Goal: Task Accomplishment & Management: Complete application form

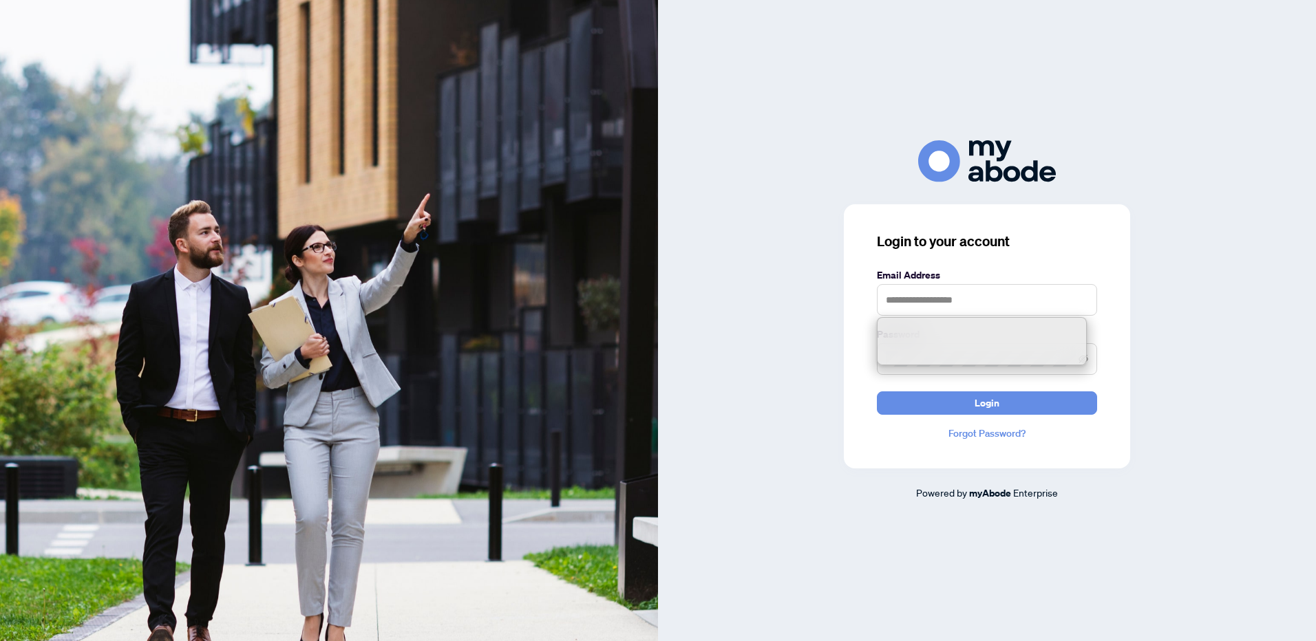
click at [908, 303] on input "text" at bounding box center [987, 300] width 220 height 32
click at [895, 308] on input "text" at bounding box center [987, 300] width 220 height 32
click at [894, 305] on input "text" at bounding box center [987, 300] width 220 height 32
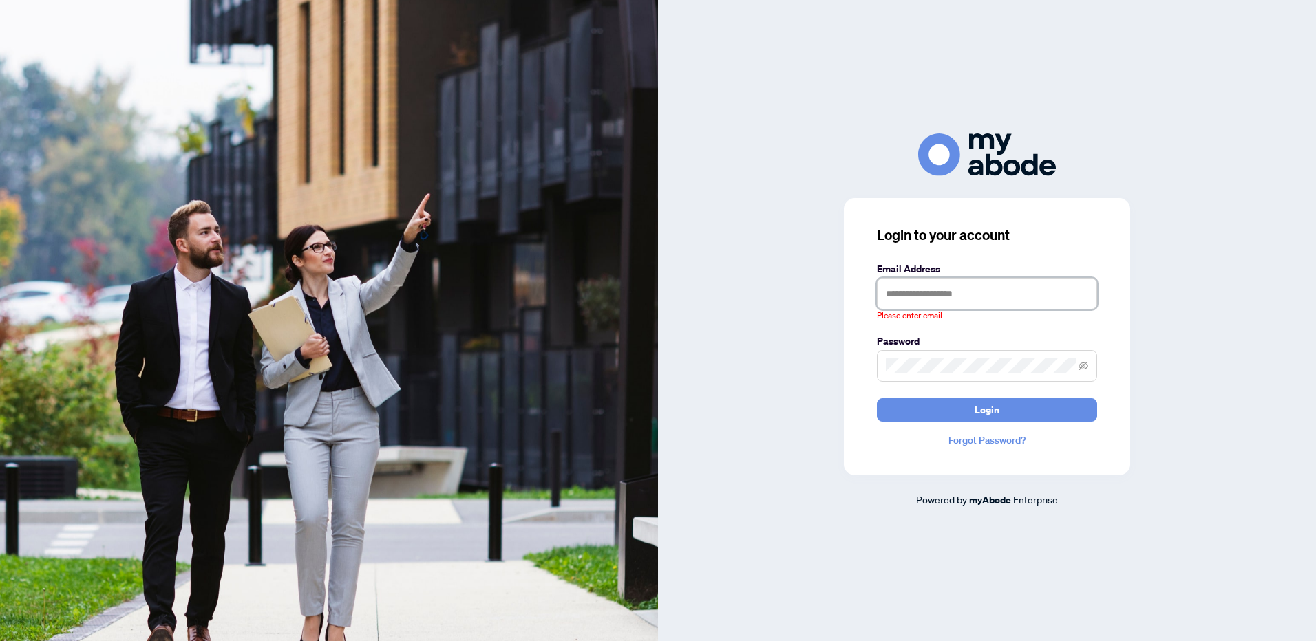
type input "**********"
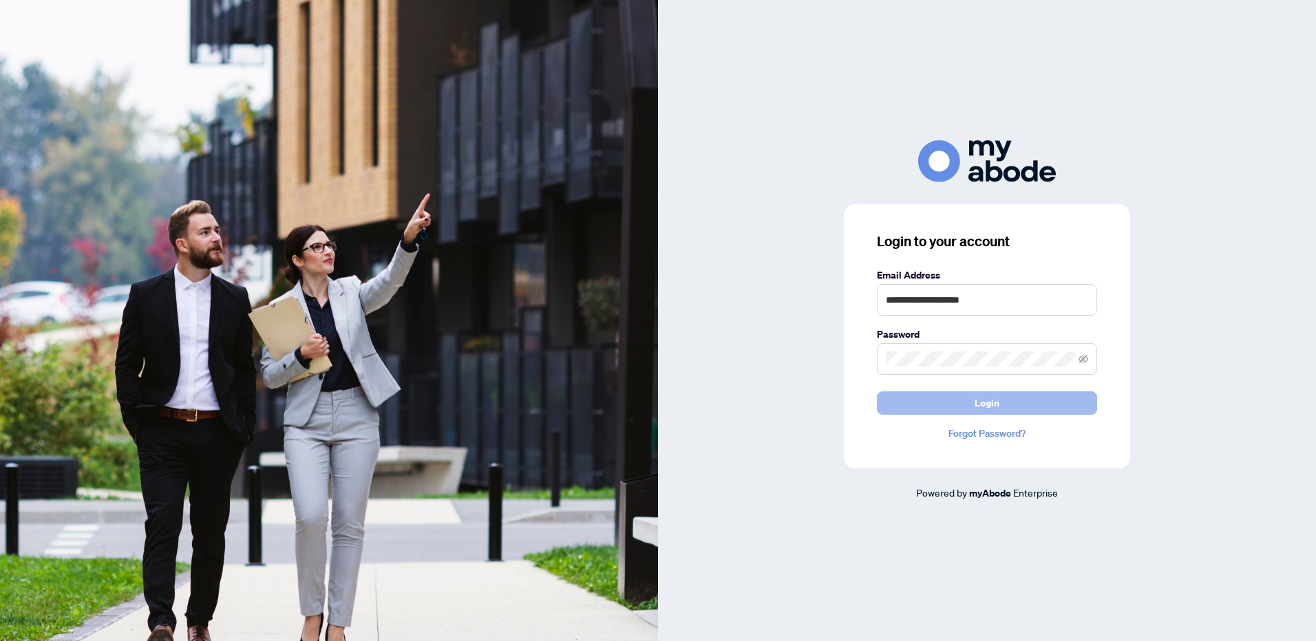
click at [992, 400] on span "Login" at bounding box center [986, 403] width 25 height 22
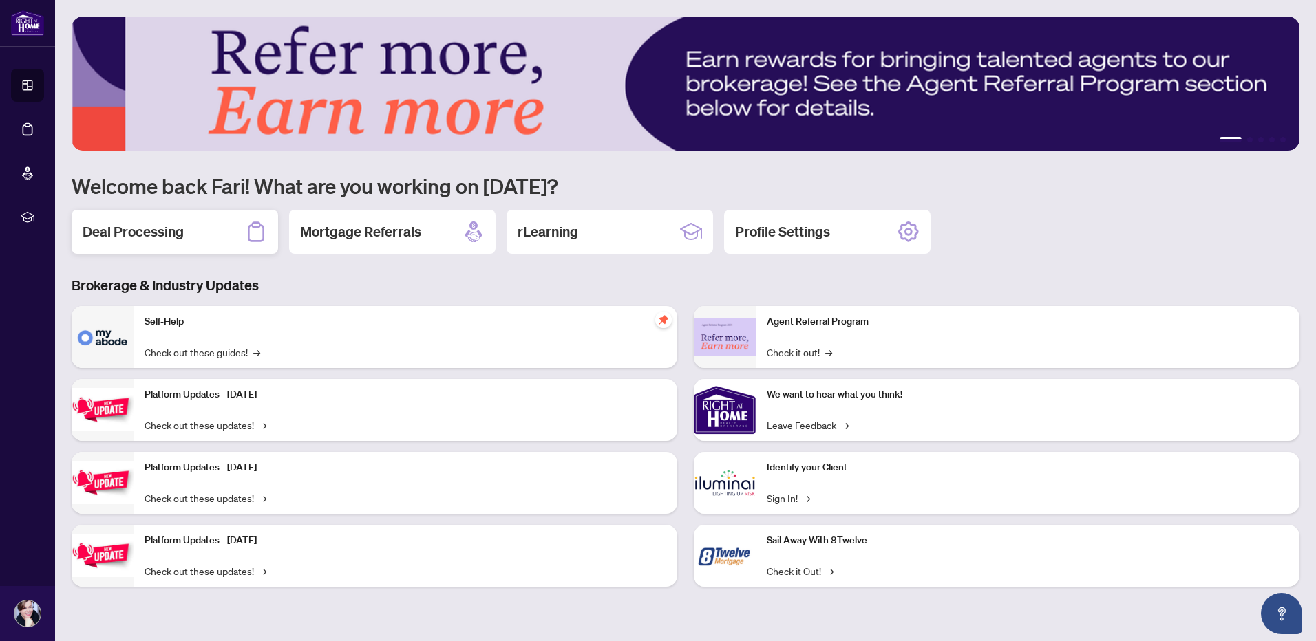
click at [136, 230] on h2 "Deal Processing" at bounding box center [133, 231] width 101 height 19
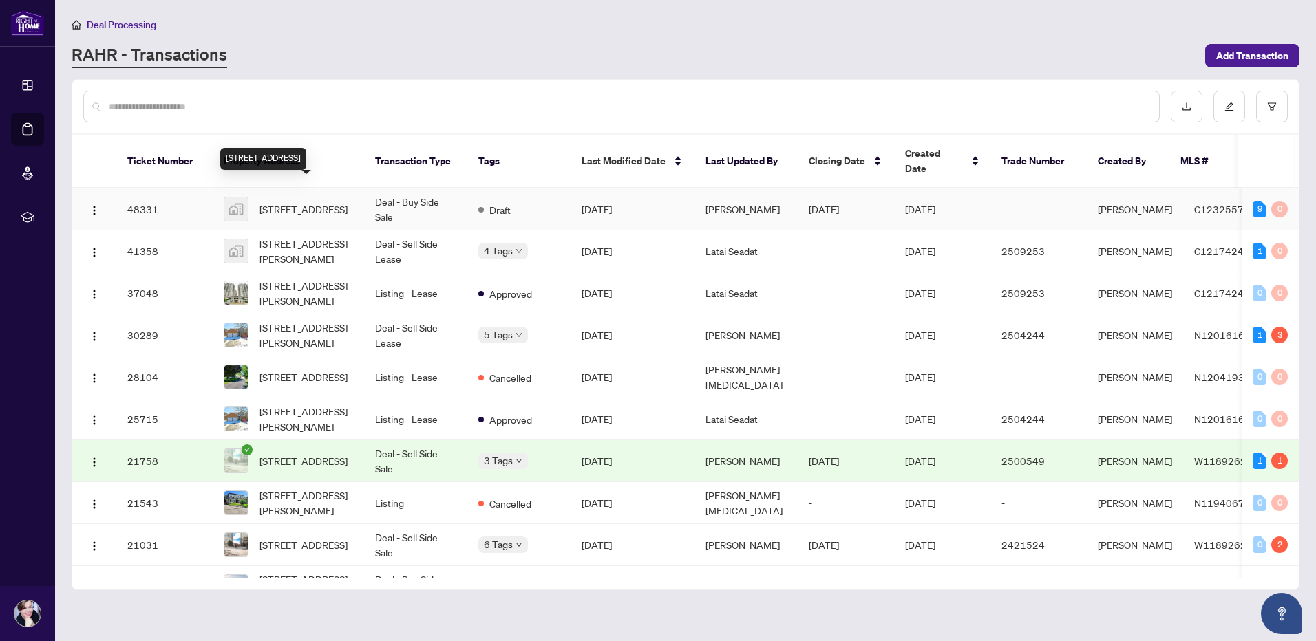
click at [306, 202] on span "[STREET_ADDRESS]" at bounding box center [303, 209] width 88 height 15
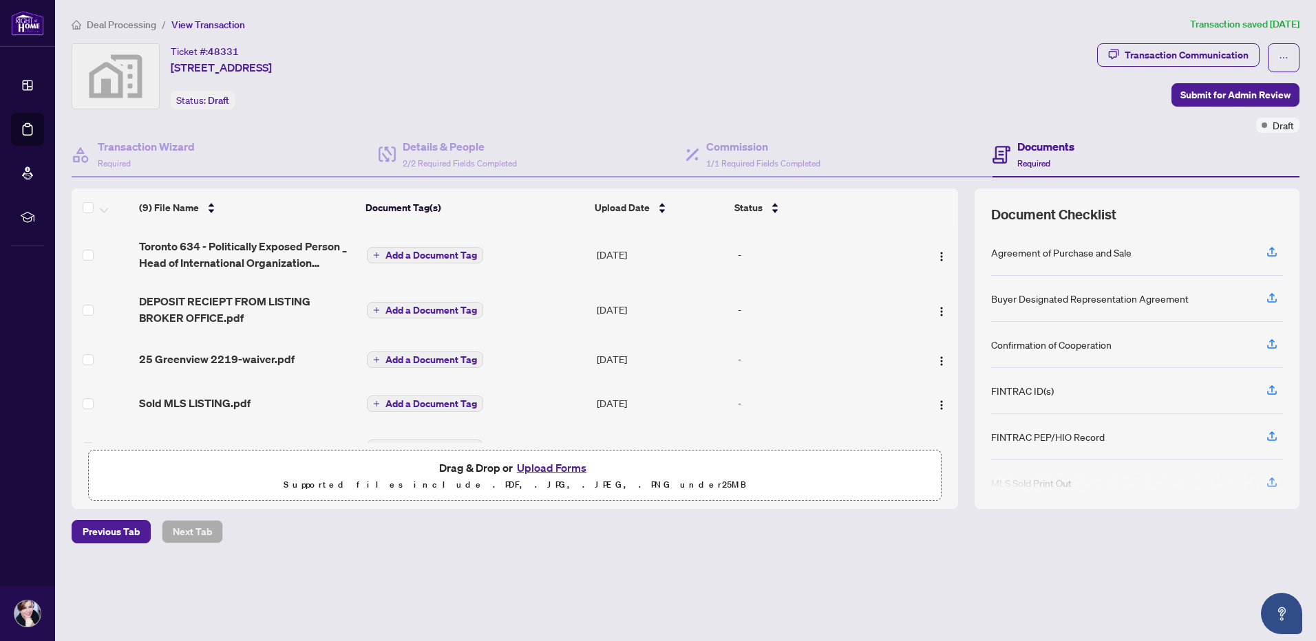
click at [1028, 146] on h4 "Documents" at bounding box center [1045, 146] width 57 height 17
click at [1270, 483] on div at bounding box center [1137, 482] width 292 height 22
click at [1272, 479] on div at bounding box center [1137, 482] width 292 height 22
click at [1271, 479] on div at bounding box center [1137, 482] width 292 height 22
click at [1025, 144] on h4 "Documents" at bounding box center [1045, 146] width 57 height 17
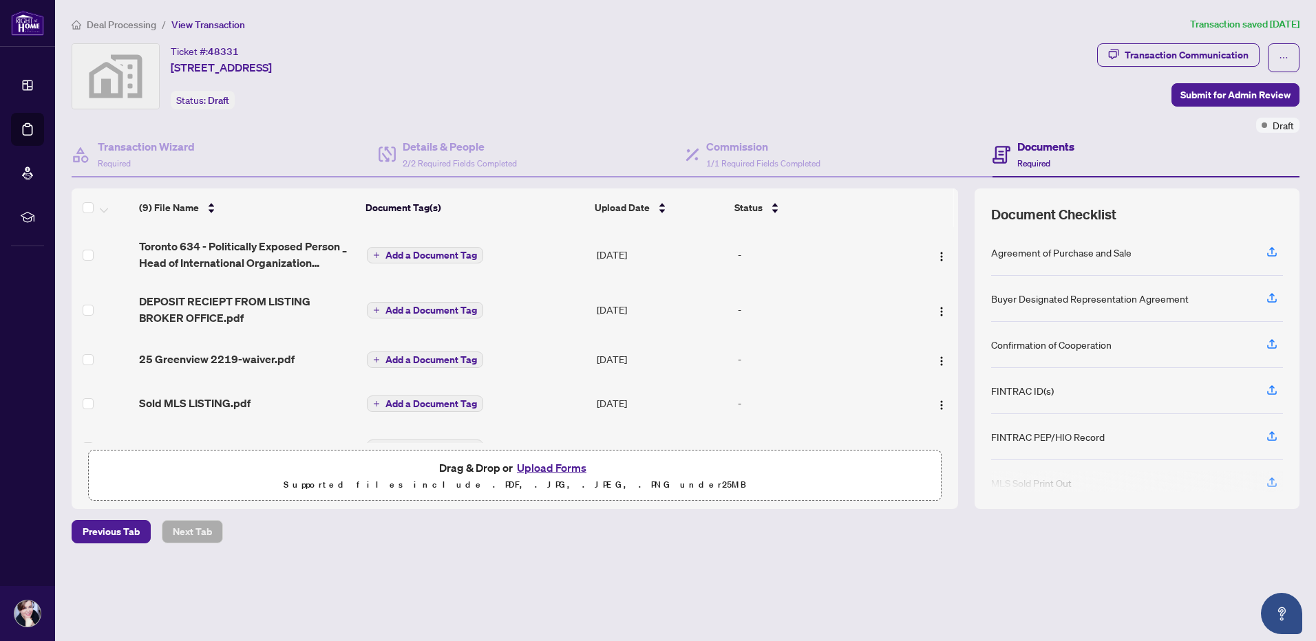
click at [1022, 160] on span "Required" at bounding box center [1033, 163] width 33 height 10
click at [1003, 151] on icon at bounding box center [1001, 151] width 6 height 1
drag, startPoint x: 1003, startPoint y: 151, endPoint x: 1043, endPoint y: 146, distance: 40.2
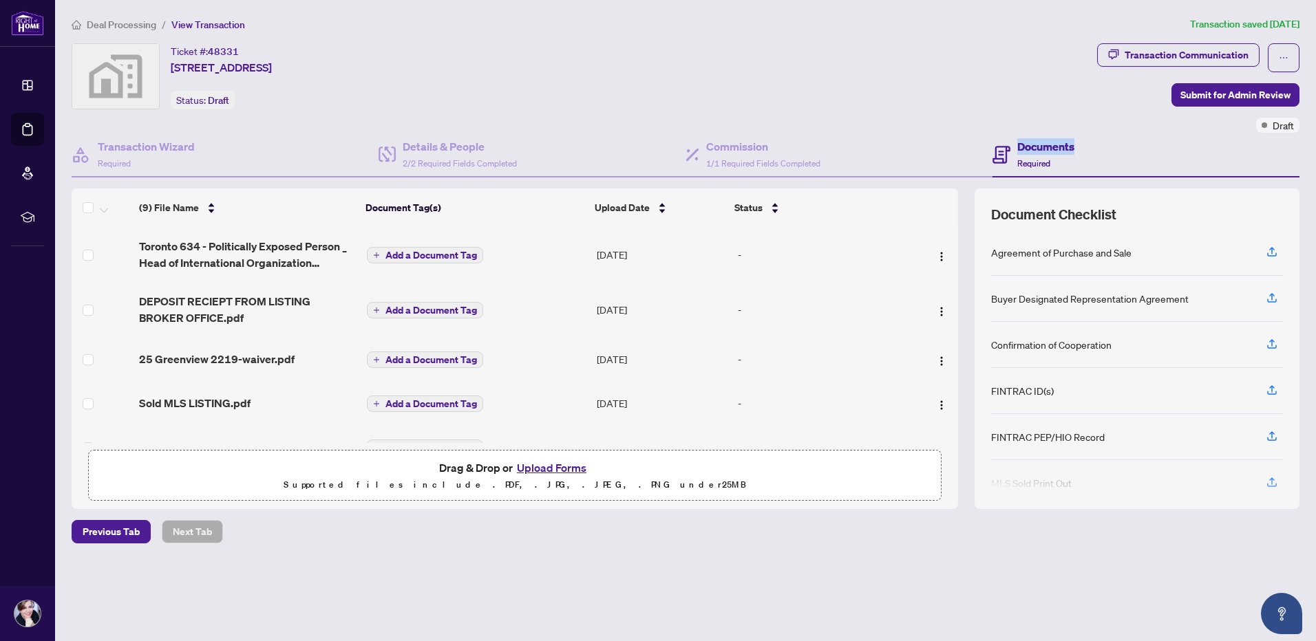
click at [1043, 146] on h4 "Documents" at bounding box center [1045, 146] width 57 height 17
click at [310, 141] on div "Transaction Wizard Required" at bounding box center [225, 155] width 307 height 45
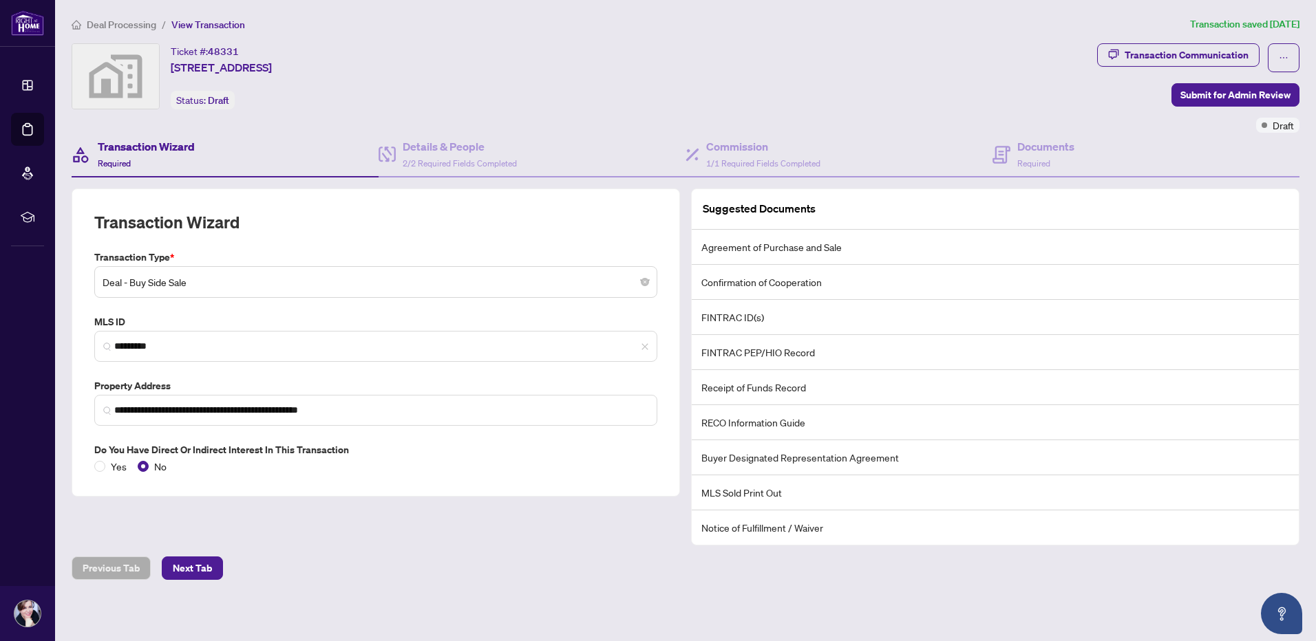
click at [273, 149] on div "Transaction Wizard Required" at bounding box center [225, 155] width 307 height 45
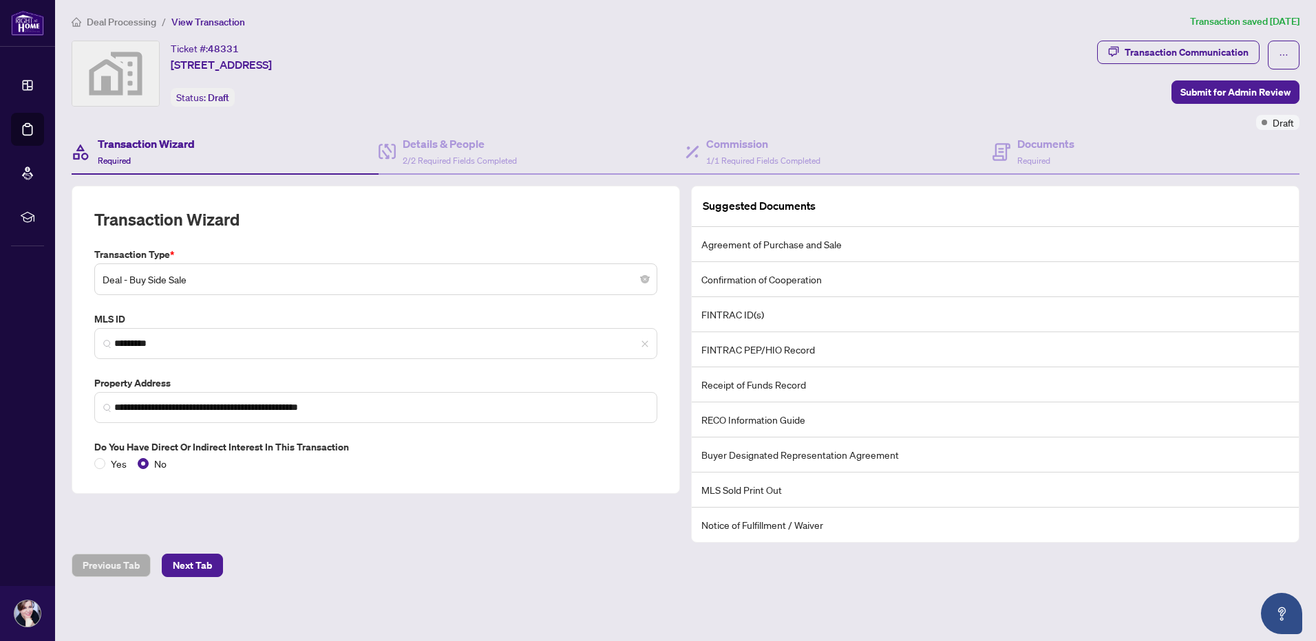
click at [879, 115] on div "Ticket #: 48331 [STREET_ADDRESS] Status: Draft" at bounding box center [581, 85] width 1025 height 89
click at [605, 105] on div "Ticket #: 48331 [STREET_ADDRESS] Status: Draft" at bounding box center [582, 74] width 1020 height 66
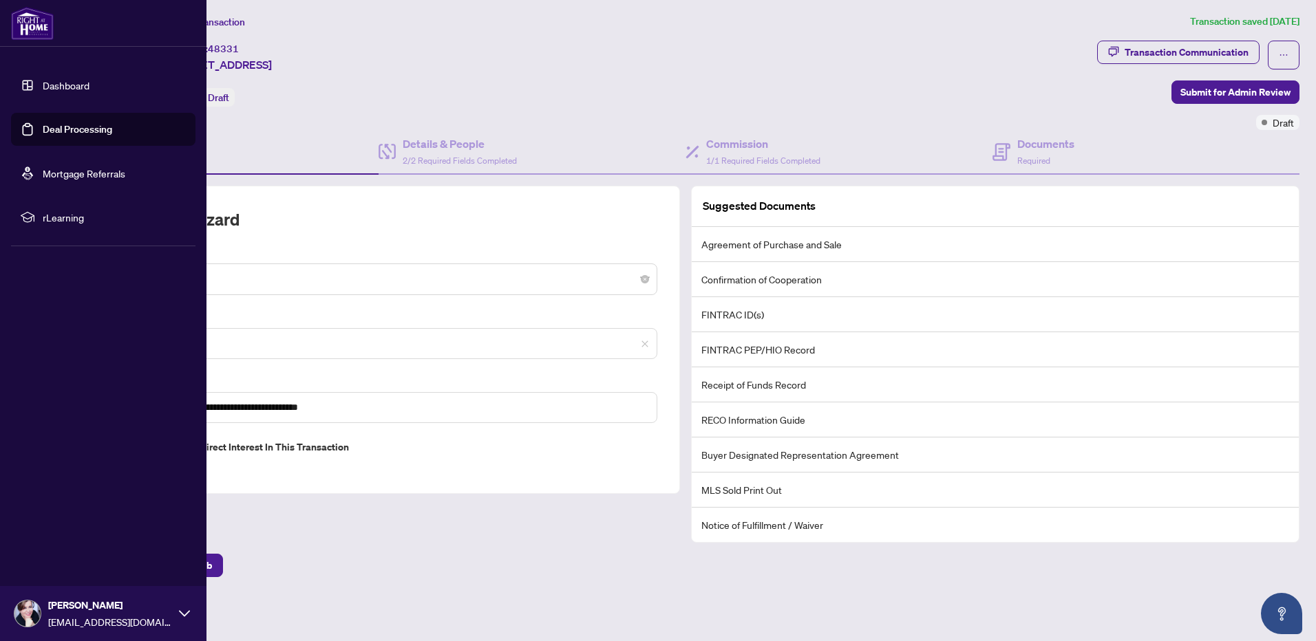
click at [43, 82] on link "Dashboard" at bounding box center [66, 85] width 47 height 12
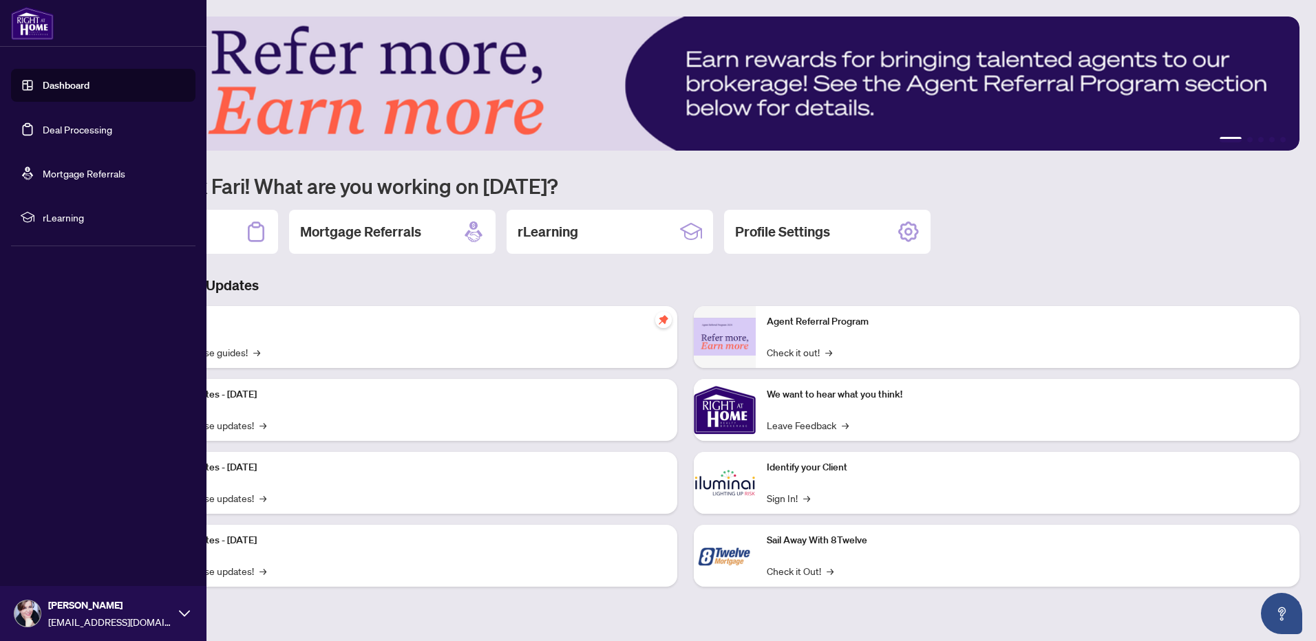
click at [90, 129] on link "Deal Processing" at bounding box center [77, 129] width 69 height 12
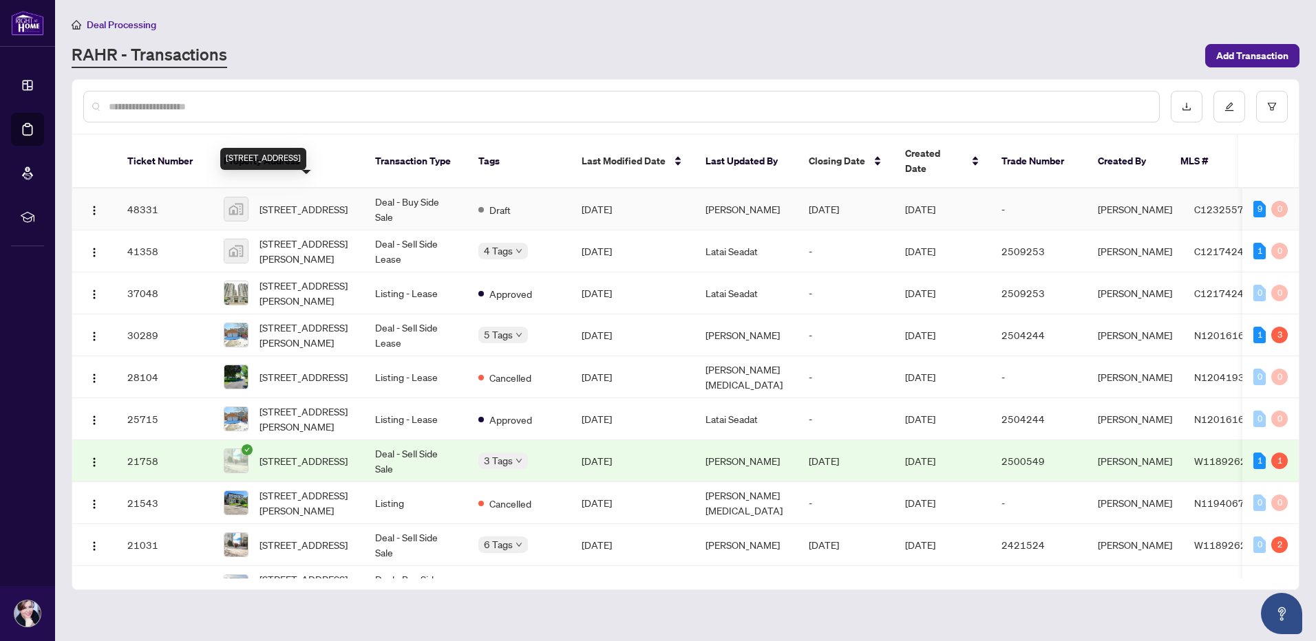
click at [277, 202] on span "[STREET_ADDRESS]" at bounding box center [303, 209] width 88 height 15
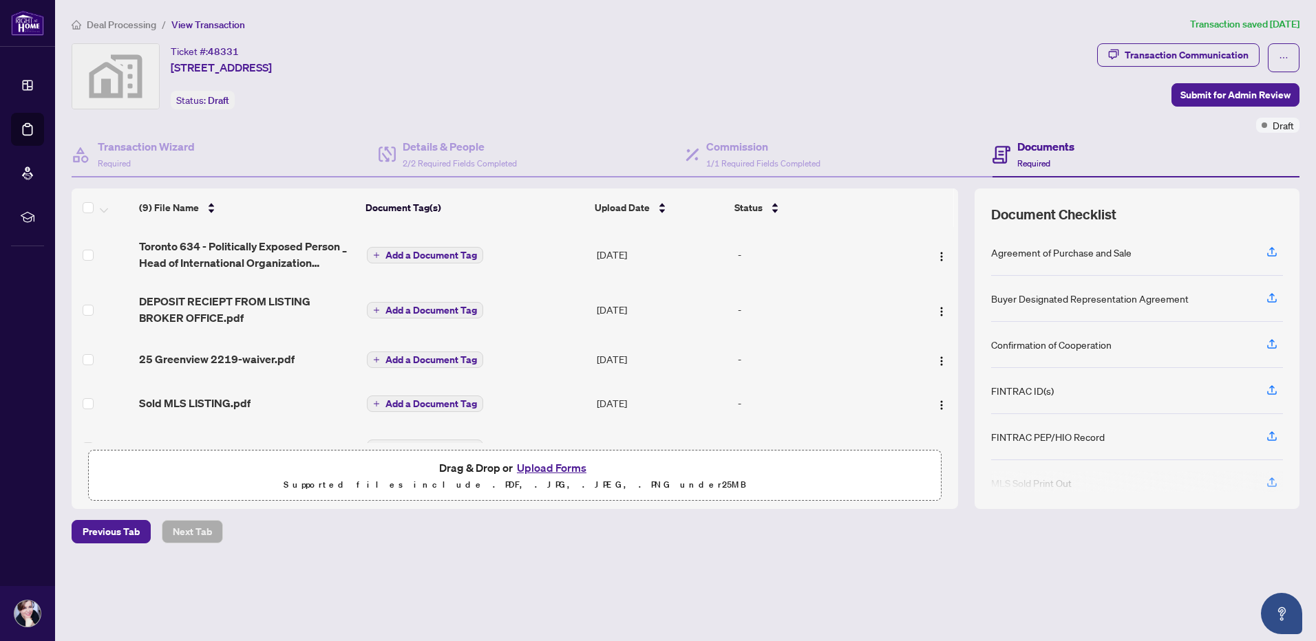
drag, startPoint x: 299, startPoint y: 528, endPoint x: 140, endPoint y: 385, distance: 213.9
click at [297, 528] on div "Previous Tab Next Tab" at bounding box center [686, 531] width 1228 height 23
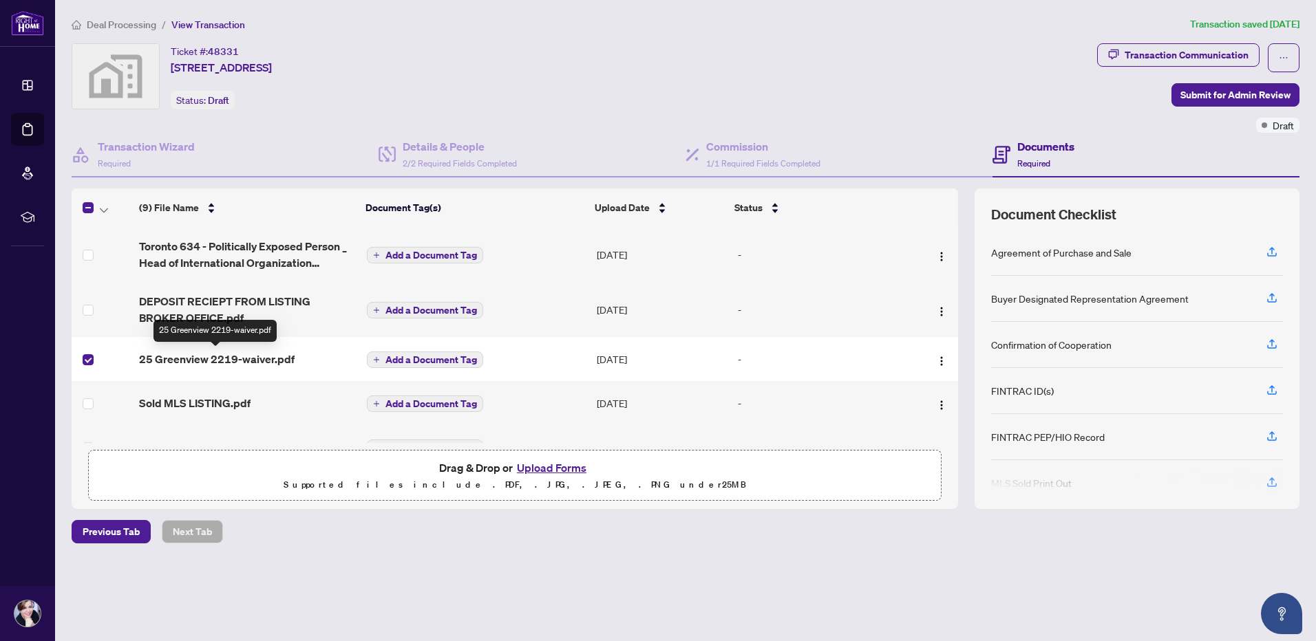
click at [233, 360] on span "25 Greenview 2219-waiver.pdf" at bounding box center [217, 359] width 156 height 17
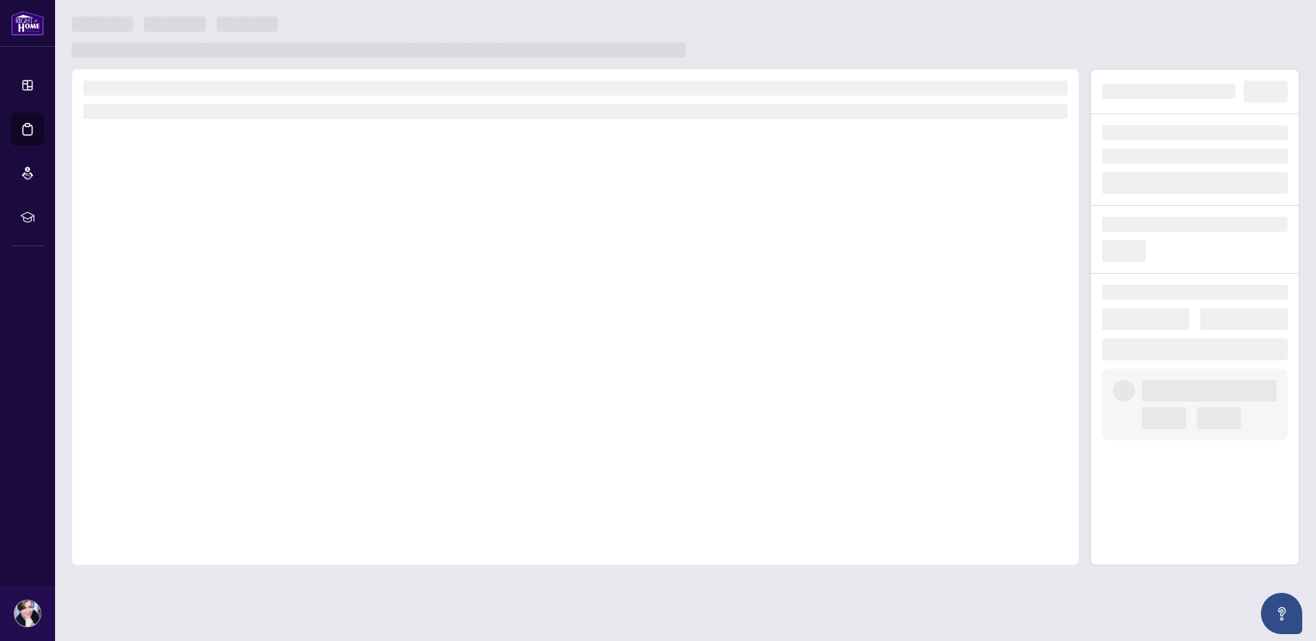
click at [233, 360] on div at bounding box center [575, 317] width 1007 height 497
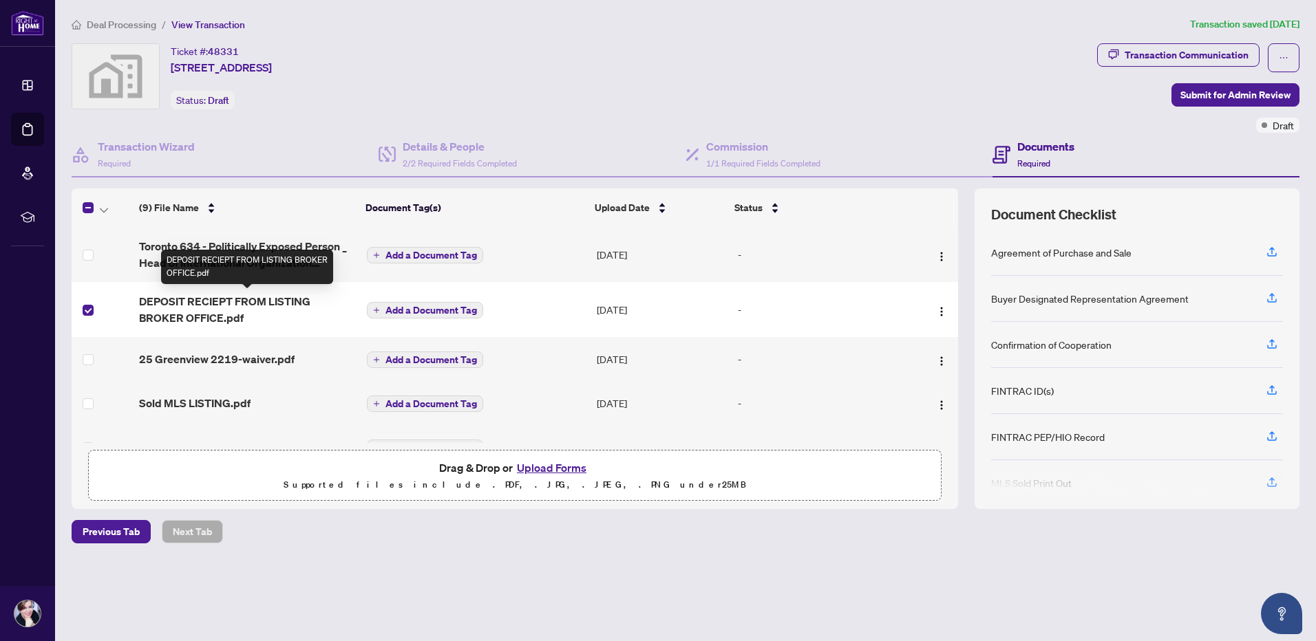
click at [200, 297] on span "DEPOSIT RECIEPT FROM LISTING BROKER OFFICE.pdf" at bounding box center [247, 309] width 217 height 33
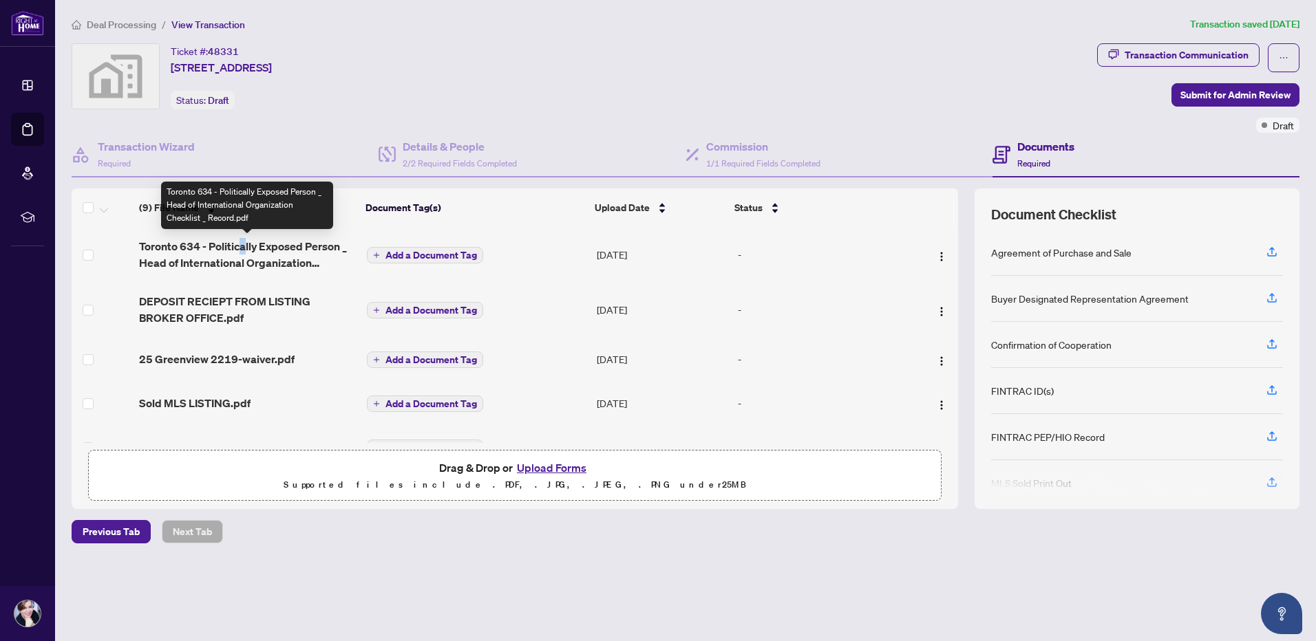
click at [242, 246] on span "Toronto 634 - Politically Exposed Person _ Head of International Organization C…" at bounding box center [247, 254] width 217 height 33
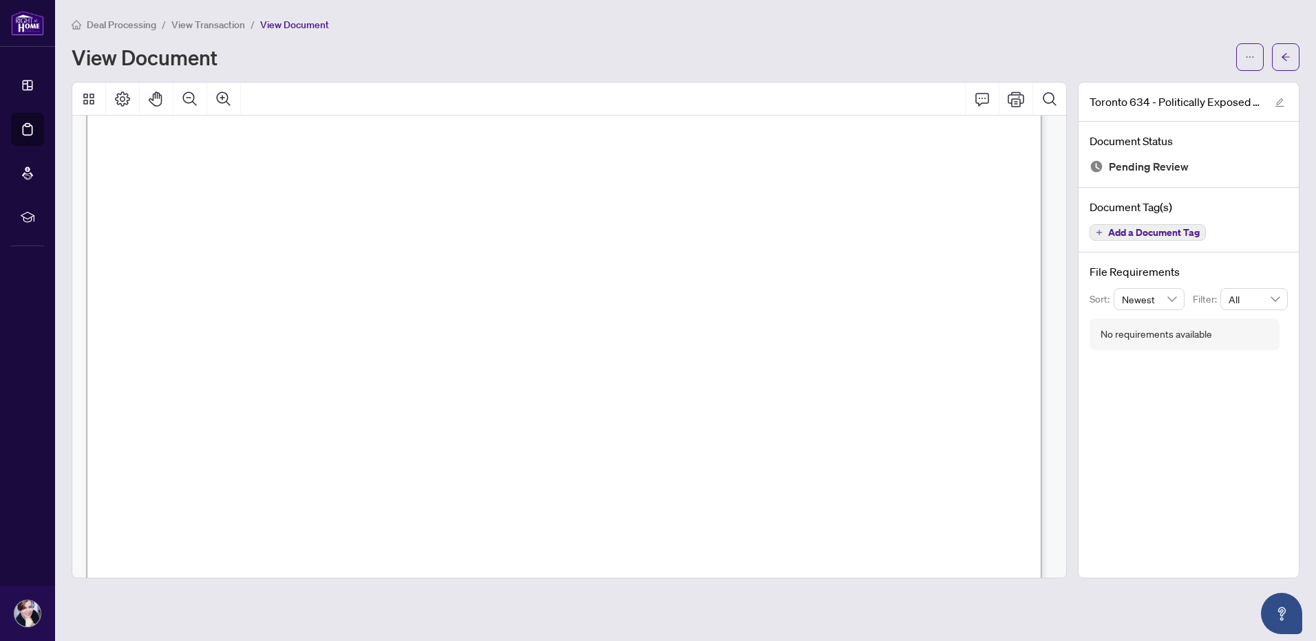
scroll to position [1514, 0]
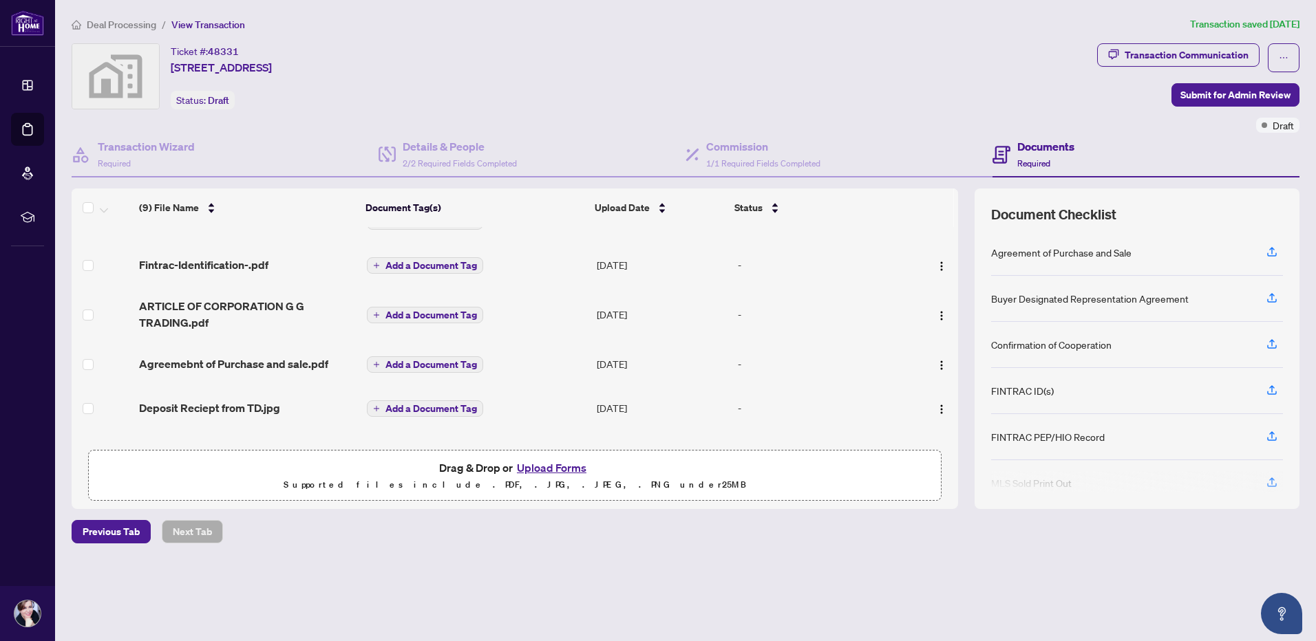
scroll to position [206, 0]
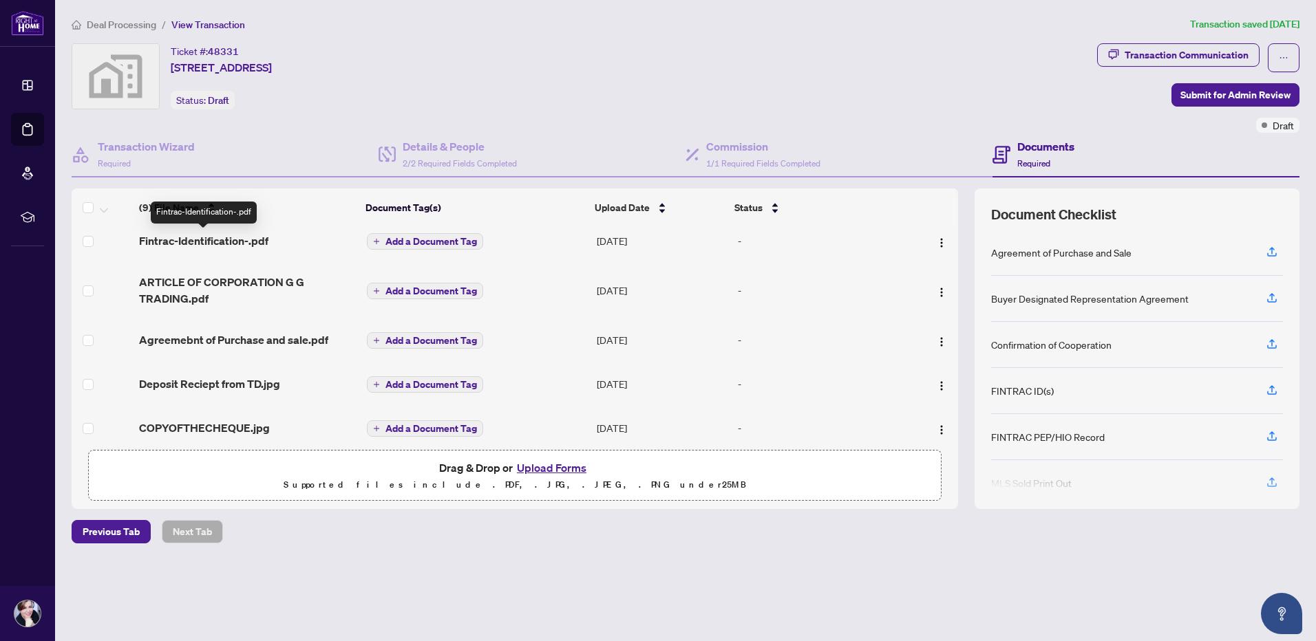
click at [191, 240] on span "Fintrac-Identification-.pdf" at bounding box center [203, 241] width 129 height 17
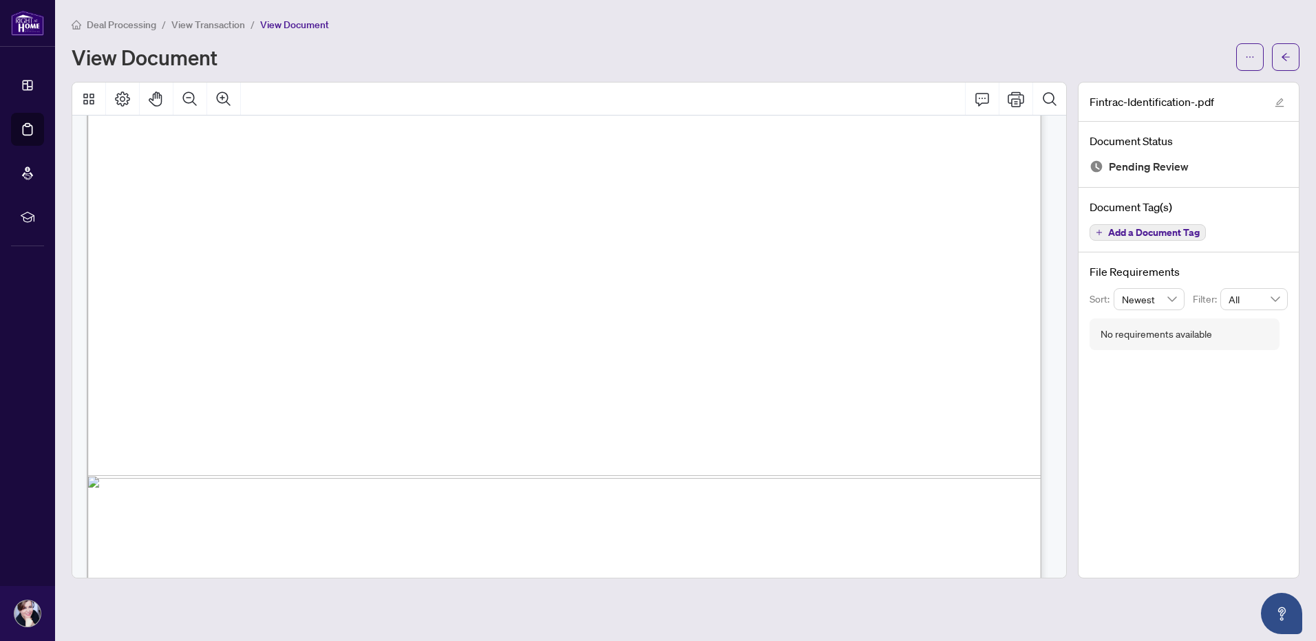
scroll to position [27410, 0]
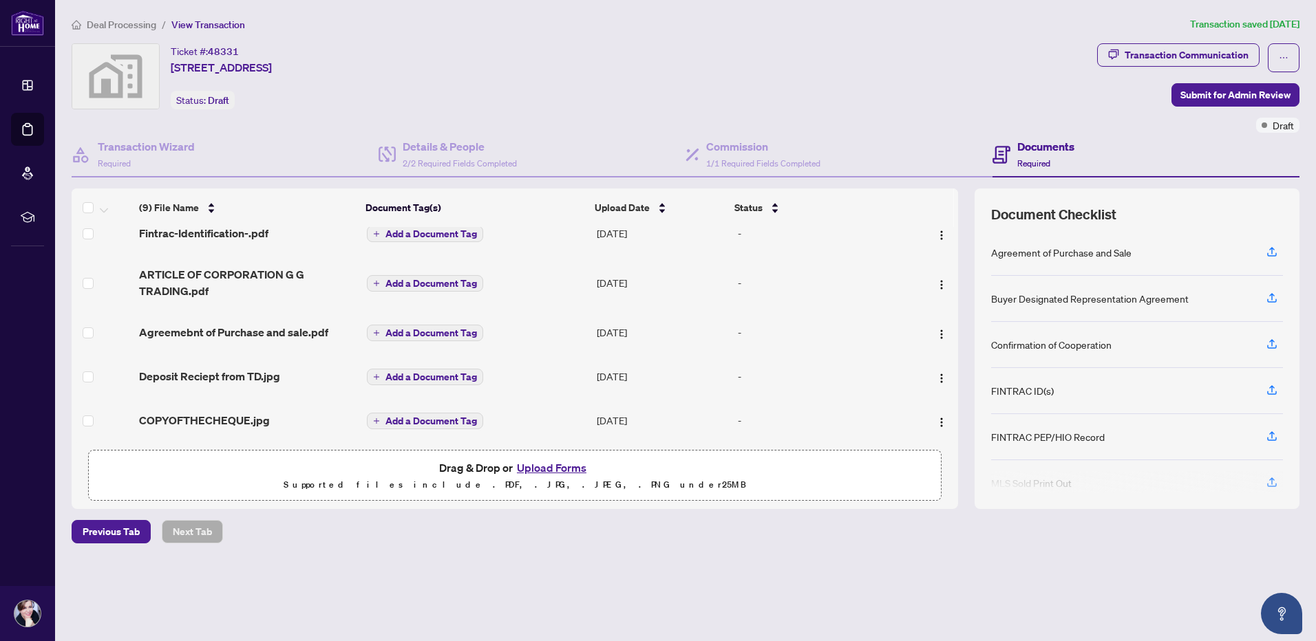
scroll to position [218, 0]
click at [525, 464] on button "Upload Forms" at bounding box center [552, 468] width 78 height 18
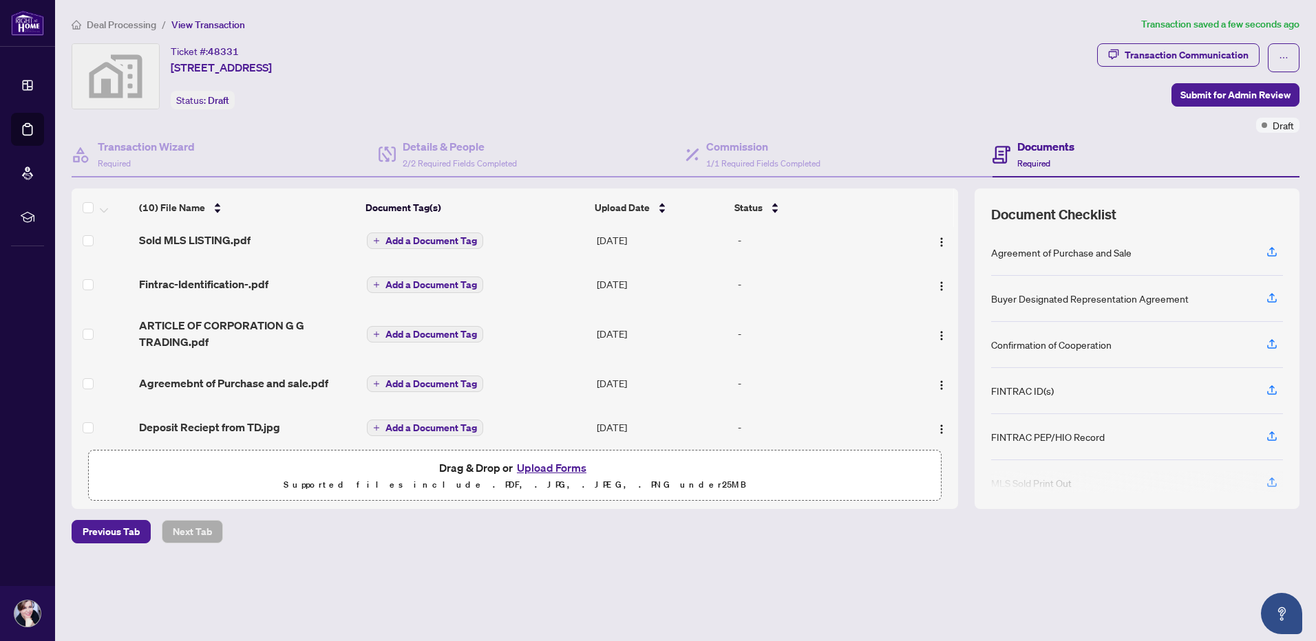
scroll to position [273, 0]
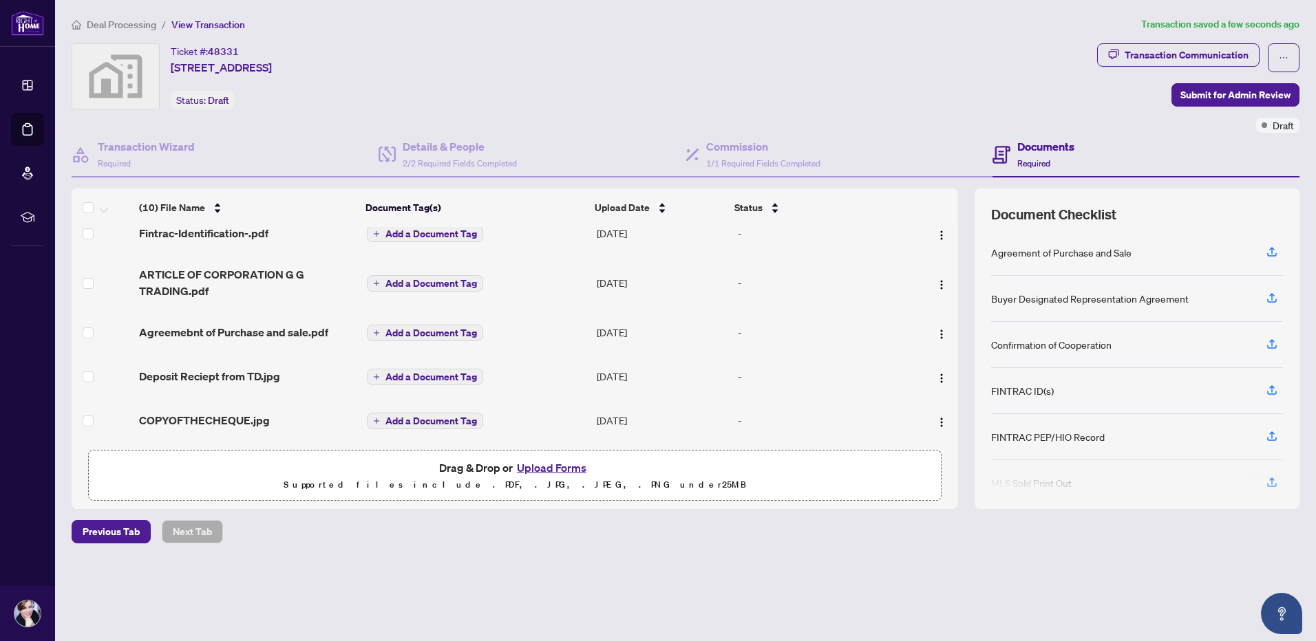
click at [865, 599] on main "Deal Processing / View Transaction Transaction saved a few seconds ago Ticket #…" at bounding box center [685, 320] width 1261 height 641
click at [1194, 91] on span "Submit for Admin Review" at bounding box center [1235, 95] width 110 height 22
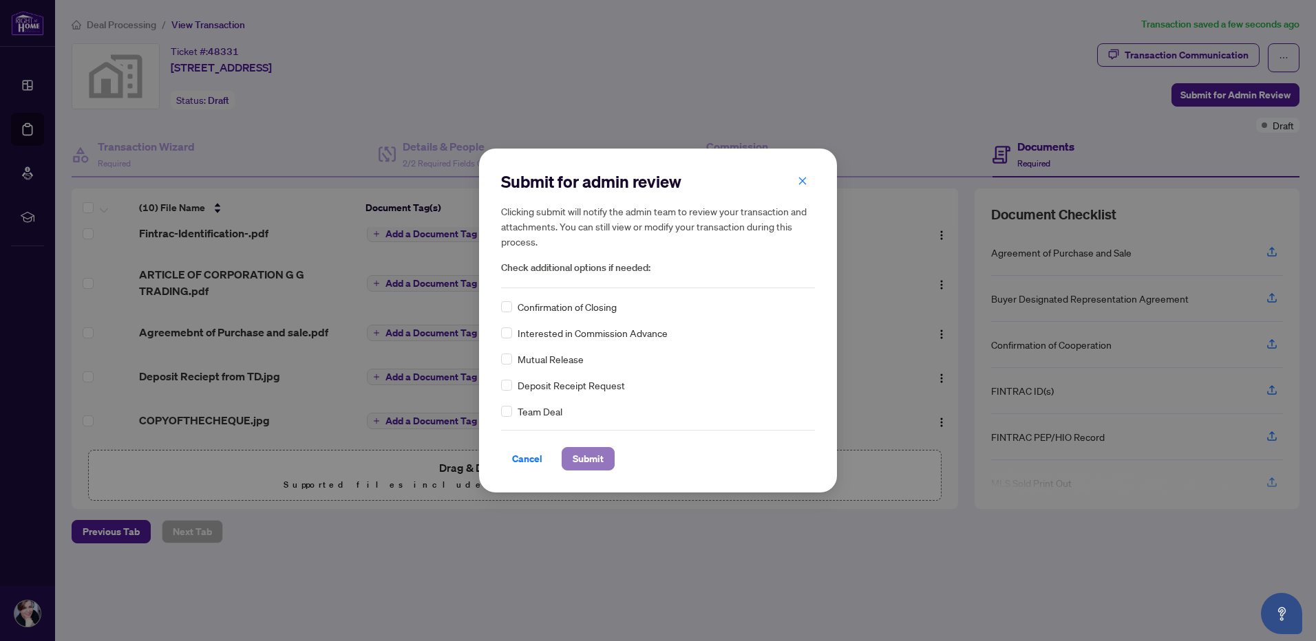
click at [588, 456] on span "Submit" at bounding box center [587, 459] width 31 height 22
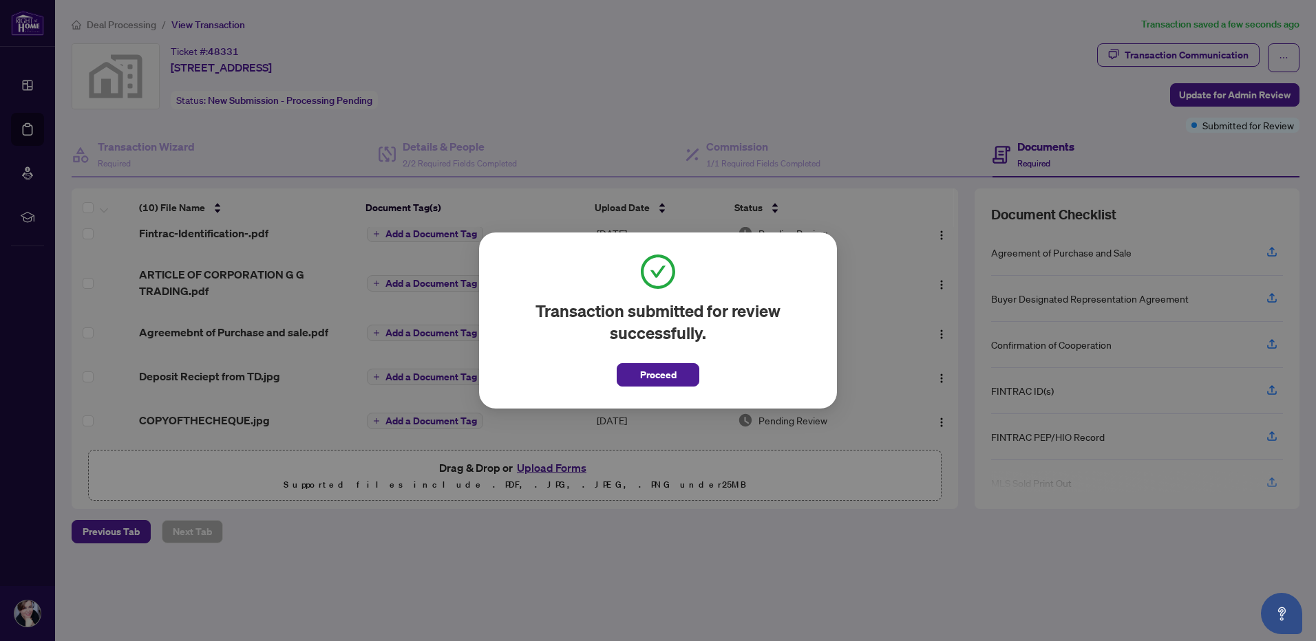
click at [661, 610] on div "Transaction submitted for review successfully. Proceed Cancel OK" at bounding box center [658, 320] width 1316 height 641
click at [643, 371] on span "Proceed" at bounding box center [658, 375] width 36 height 22
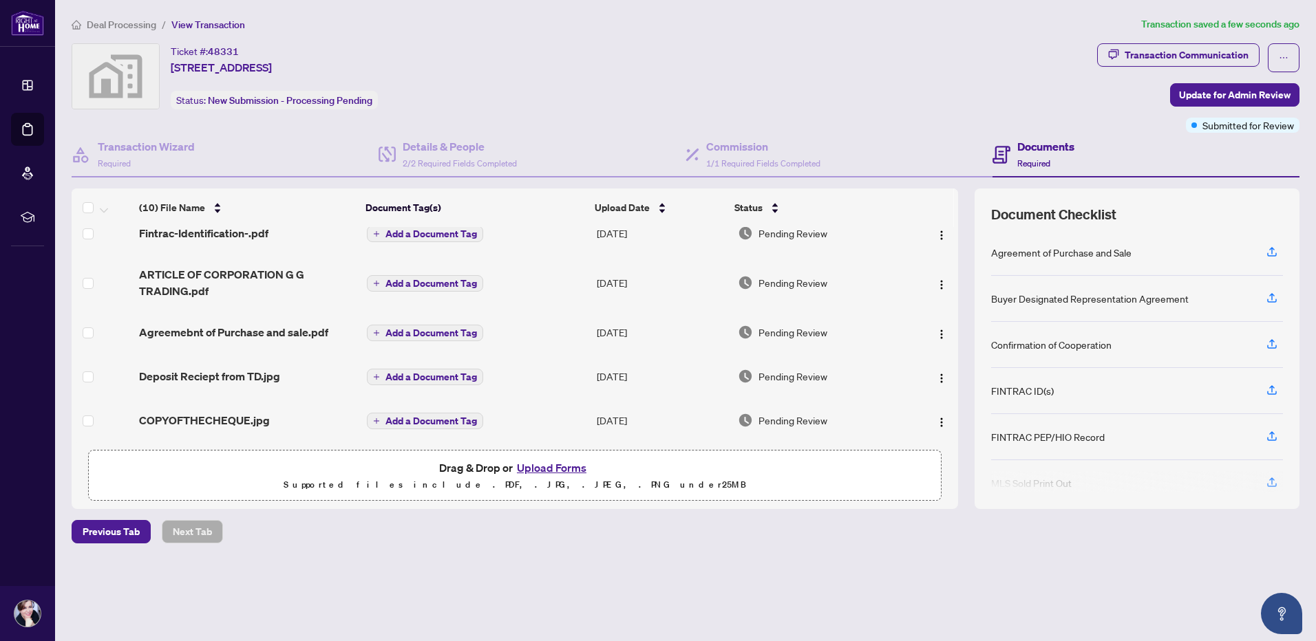
drag, startPoint x: 720, startPoint y: 580, endPoint x: 722, endPoint y: 570, distance: 10.5
click at [720, 579] on div "Deal Processing / View Transaction Transaction saved a few seconds ago Ticket #…" at bounding box center [685, 304] width 1239 height 575
click at [606, 107] on div "Ticket #: 48331 [STREET_ADDRESS] Status: New Submission - Processing Pending" at bounding box center [582, 76] width 1020 height 66
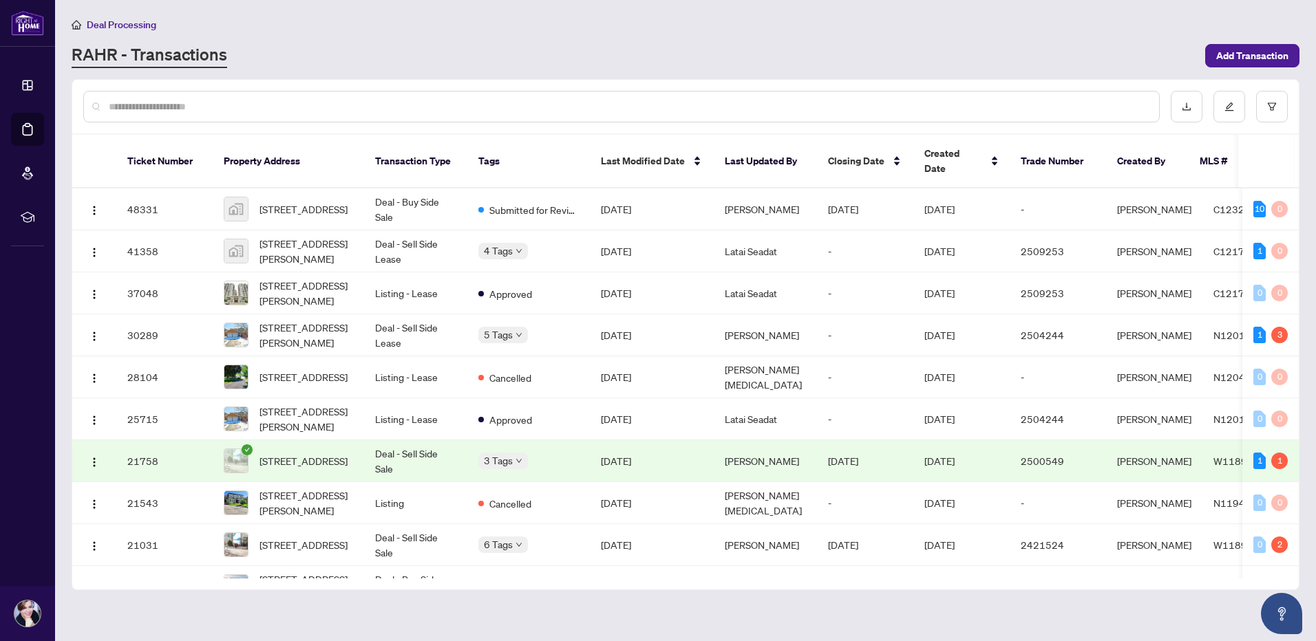
click at [357, 38] on div "Deal Processing [PERSON_NAME] - Transactions Add Transaction" at bounding box center [686, 43] width 1228 height 52
click at [297, 20] on div "Deal Processing" at bounding box center [686, 25] width 1228 height 16
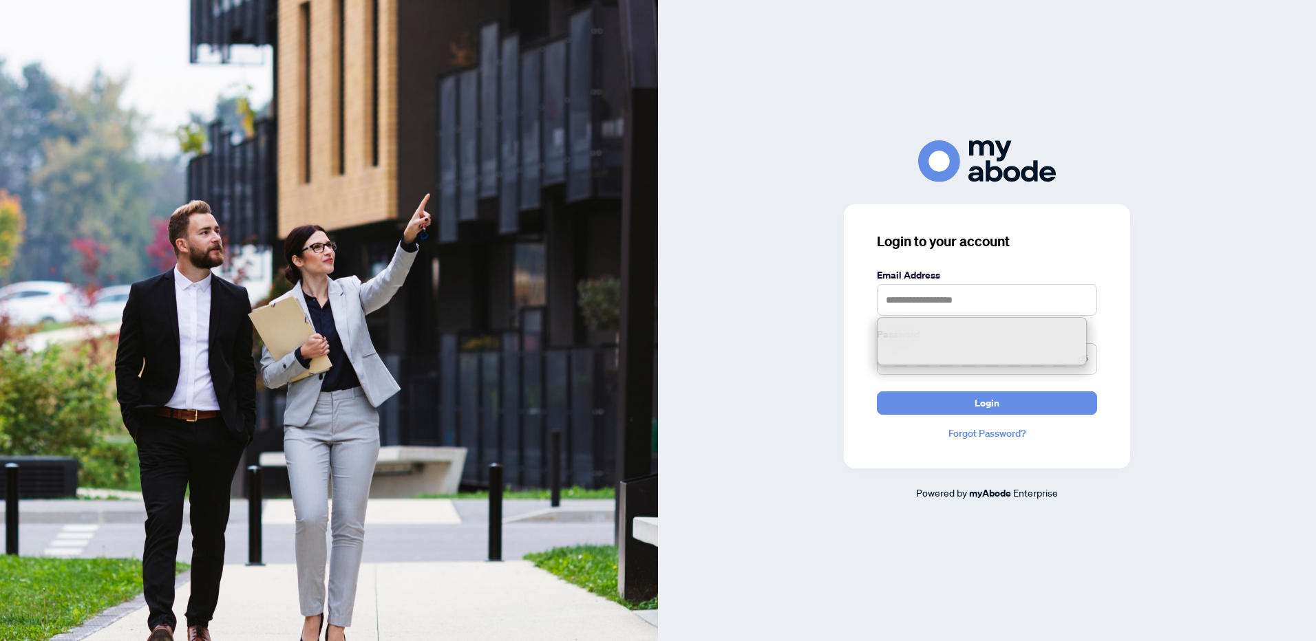
click at [899, 302] on input "text" at bounding box center [987, 300] width 220 height 32
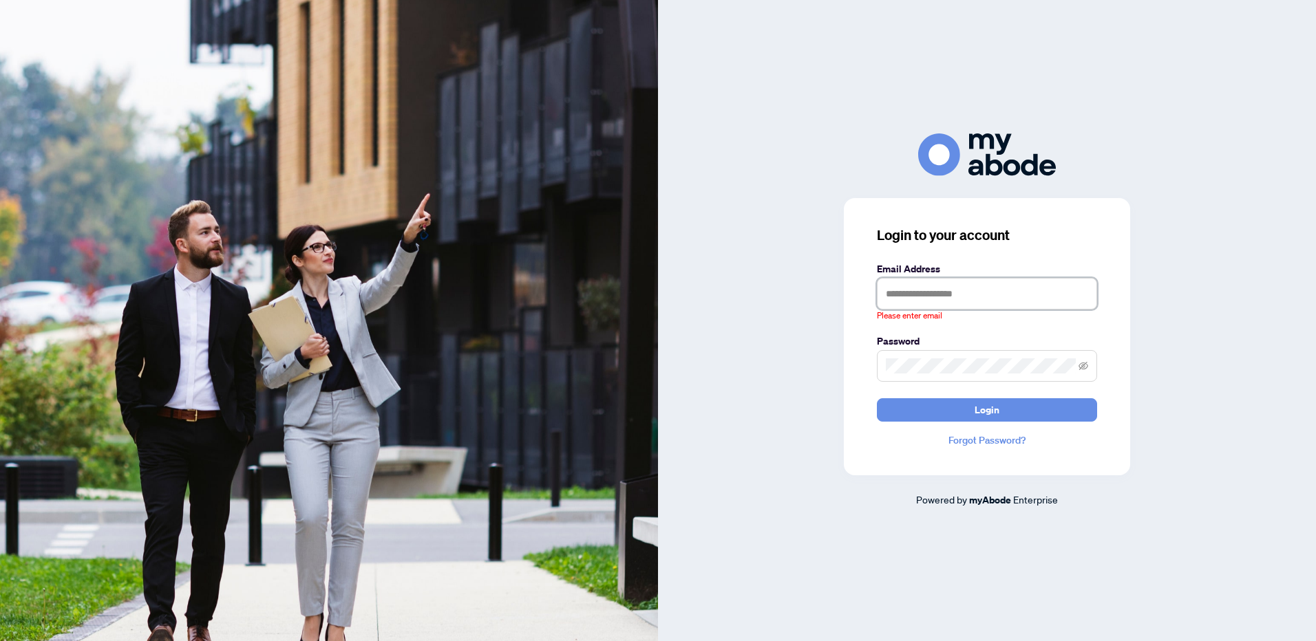
type input "**********"
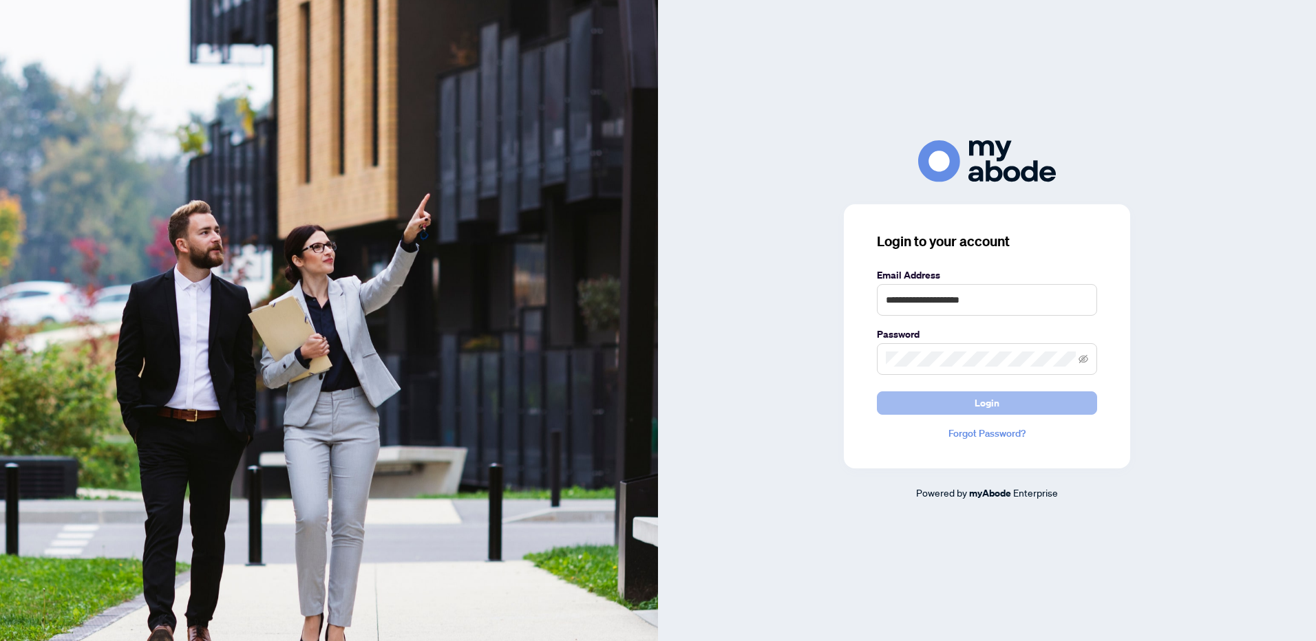
click at [987, 401] on span "Login" at bounding box center [986, 403] width 25 height 22
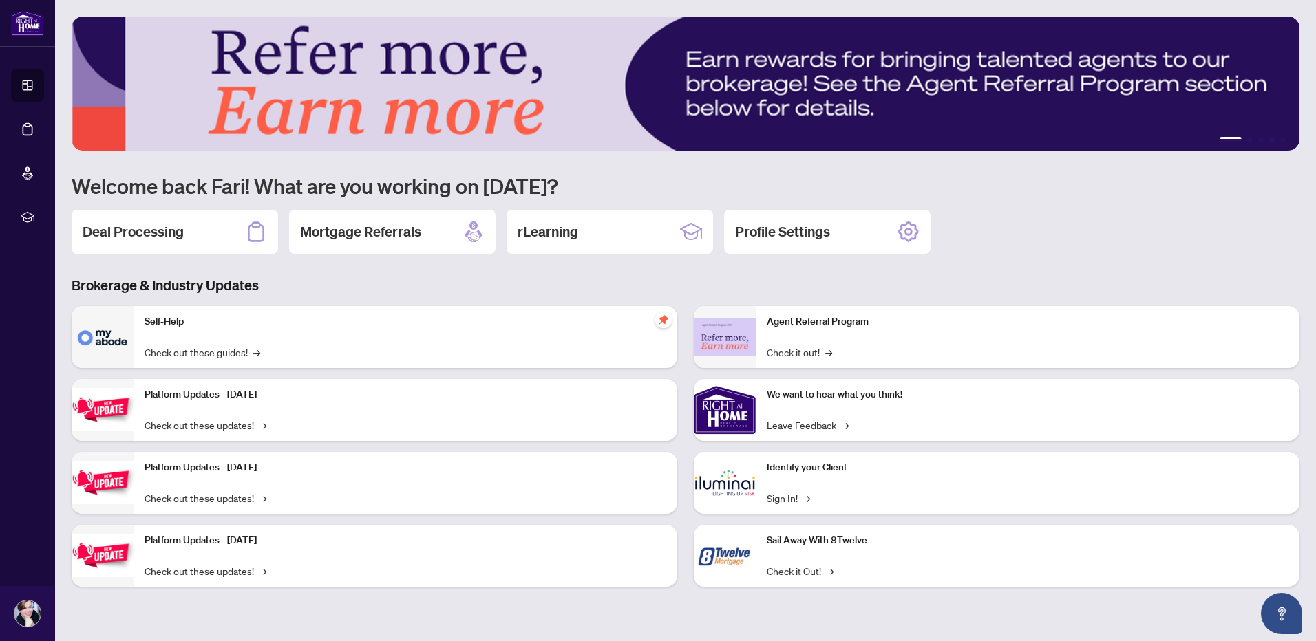
click at [138, 231] on h2 "Deal Processing" at bounding box center [133, 231] width 101 height 19
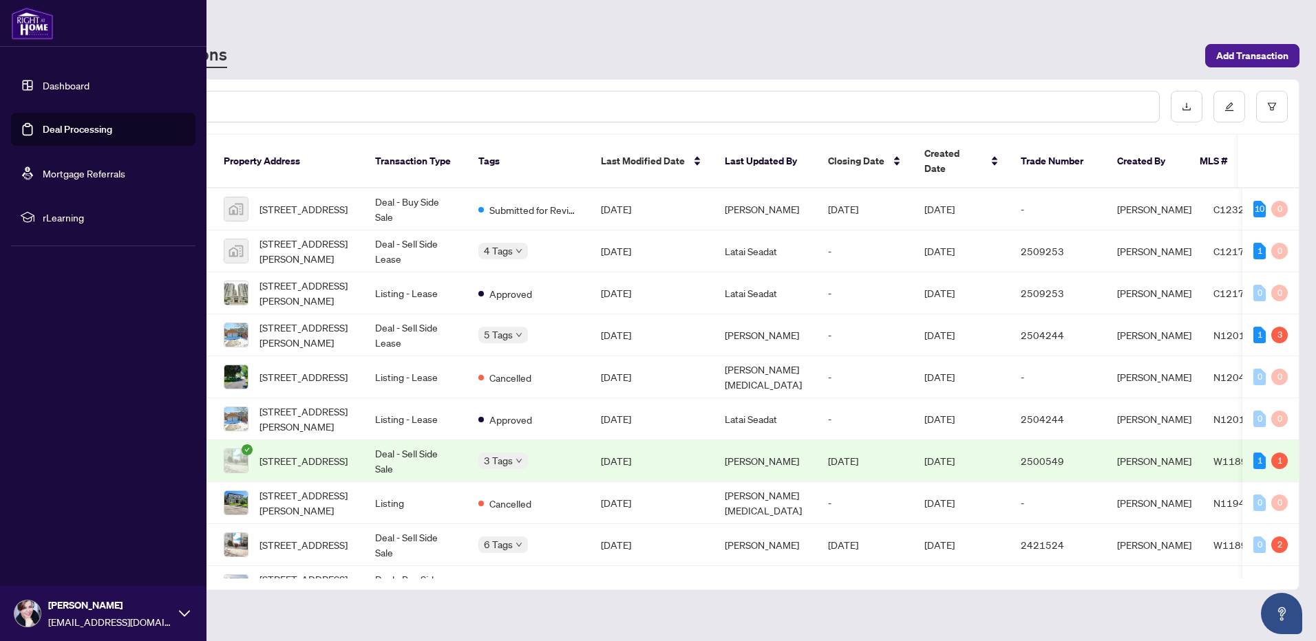
click at [54, 128] on link "Deal Processing" at bounding box center [77, 129] width 69 height 12
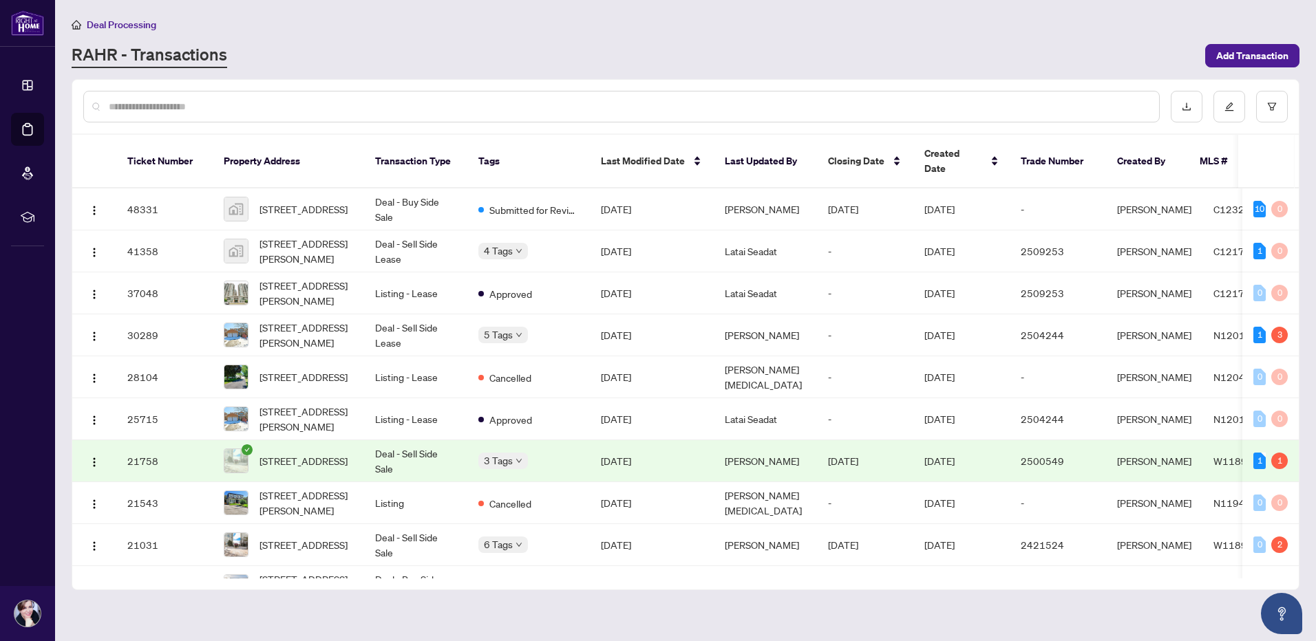
click at [289, 46] on div "RAHR - Transactions" at bounding box center [634, 55] width 1125 height 25
click at [1258, 54] on span "Add Transaction" at bounding box center [1252, 56] width 72 height 22
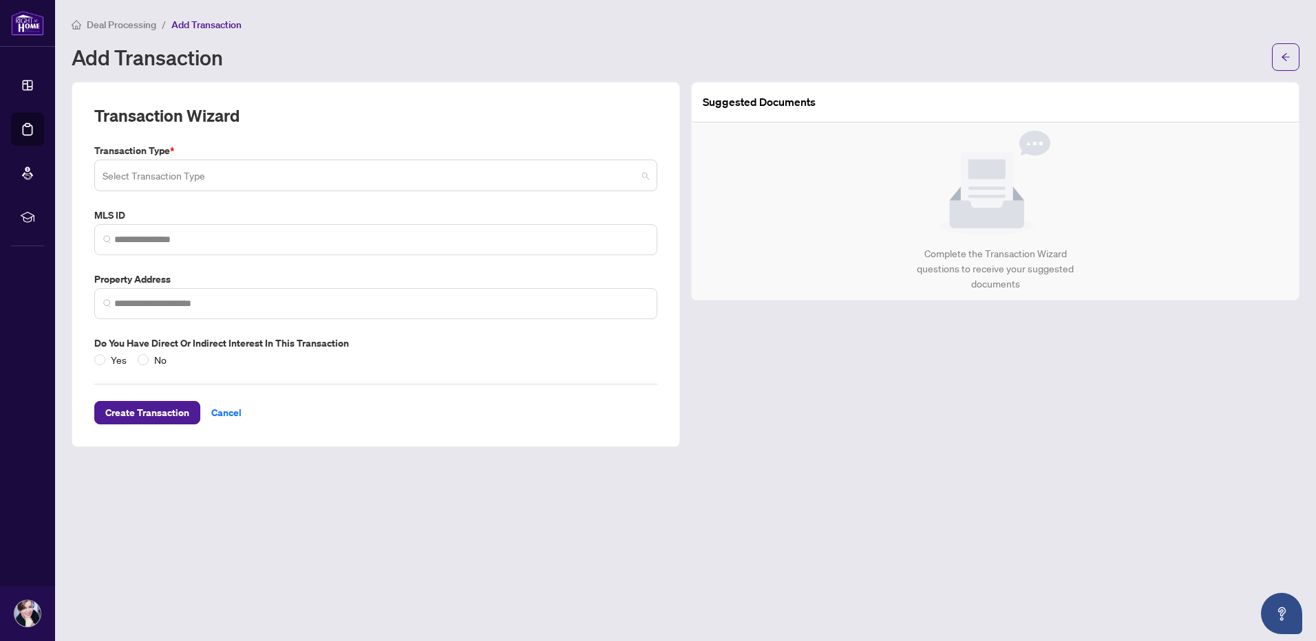
click at [642, 180] on span at bounding box center [376, 175] width 546 height 26
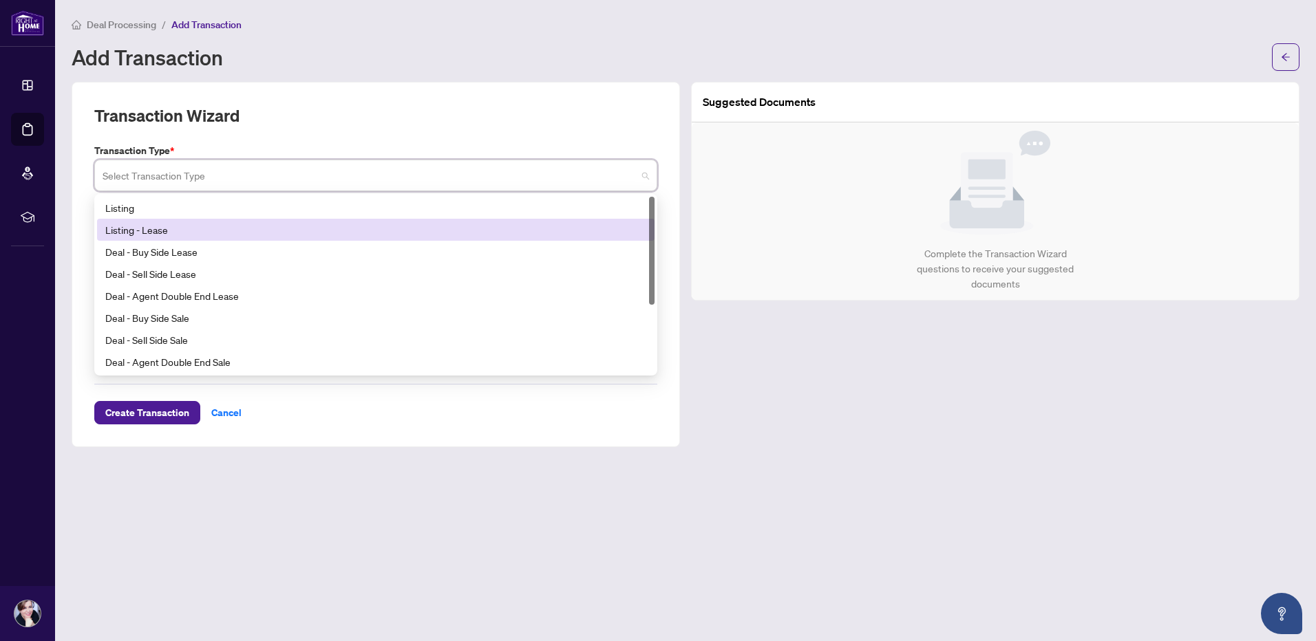
click at [618, 224] on div "Listing - Lease" at bounding box center [375, 229] width 541 height 15
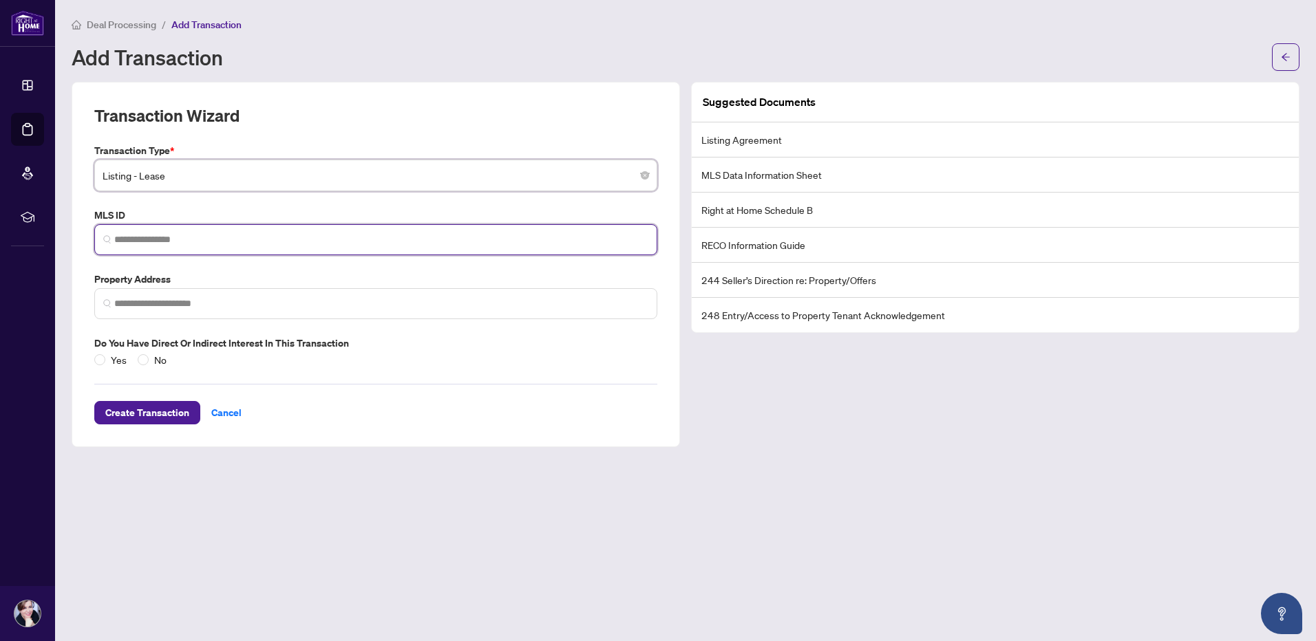
click at [128, 240] on input "search" at bounding box center [381, 240] width 534 height 14
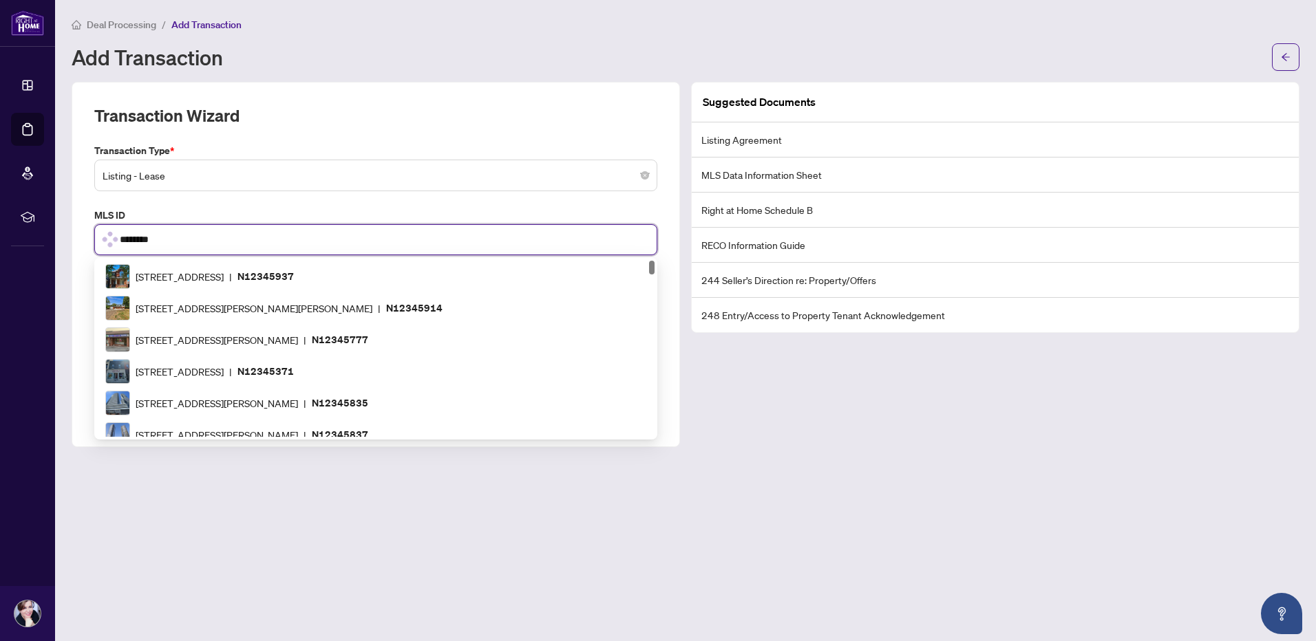
scroll to position [1042, 0]
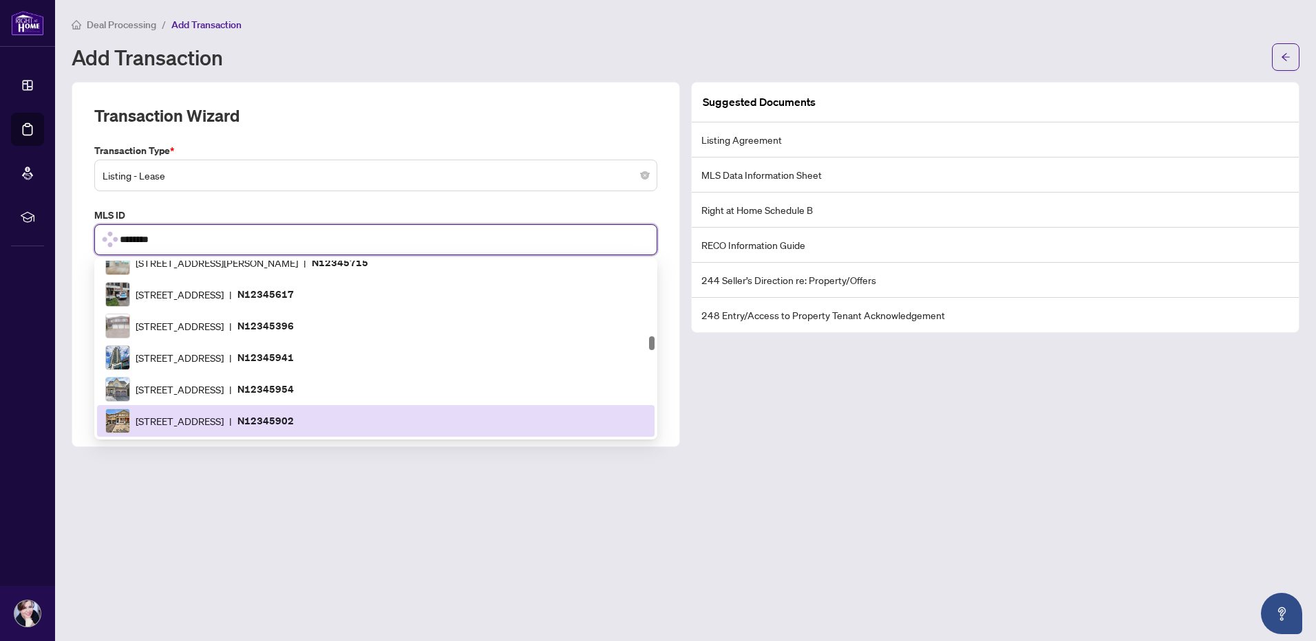
type input "*********"
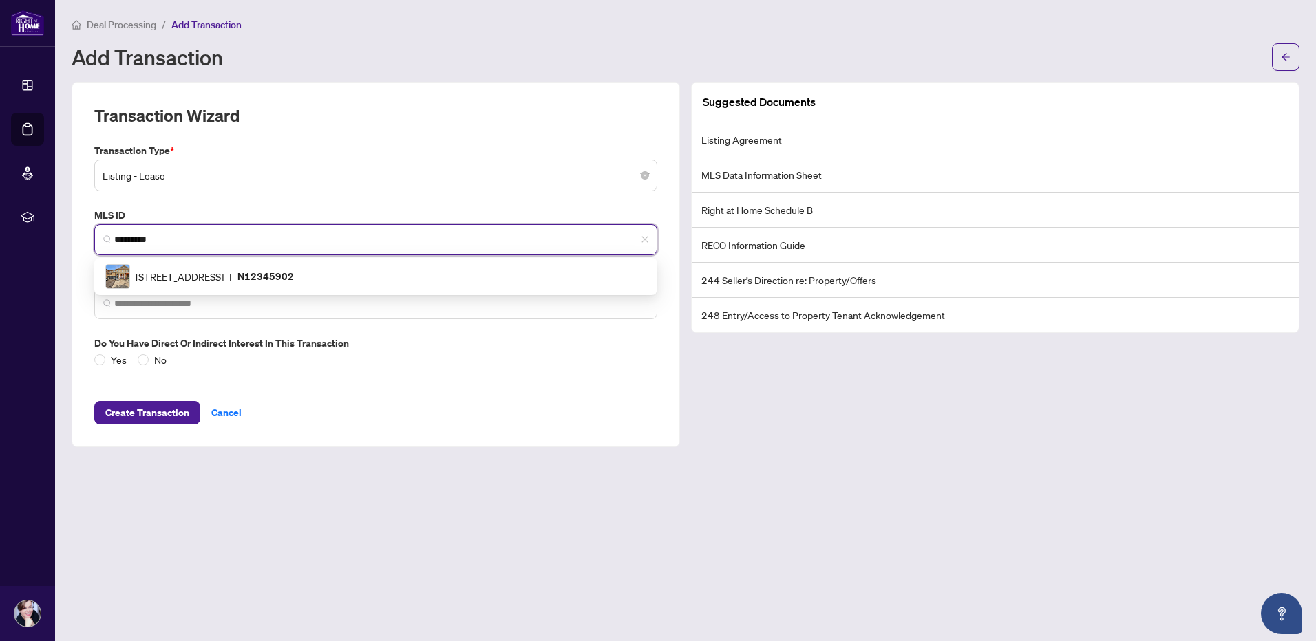
scroll to position [0, 0]
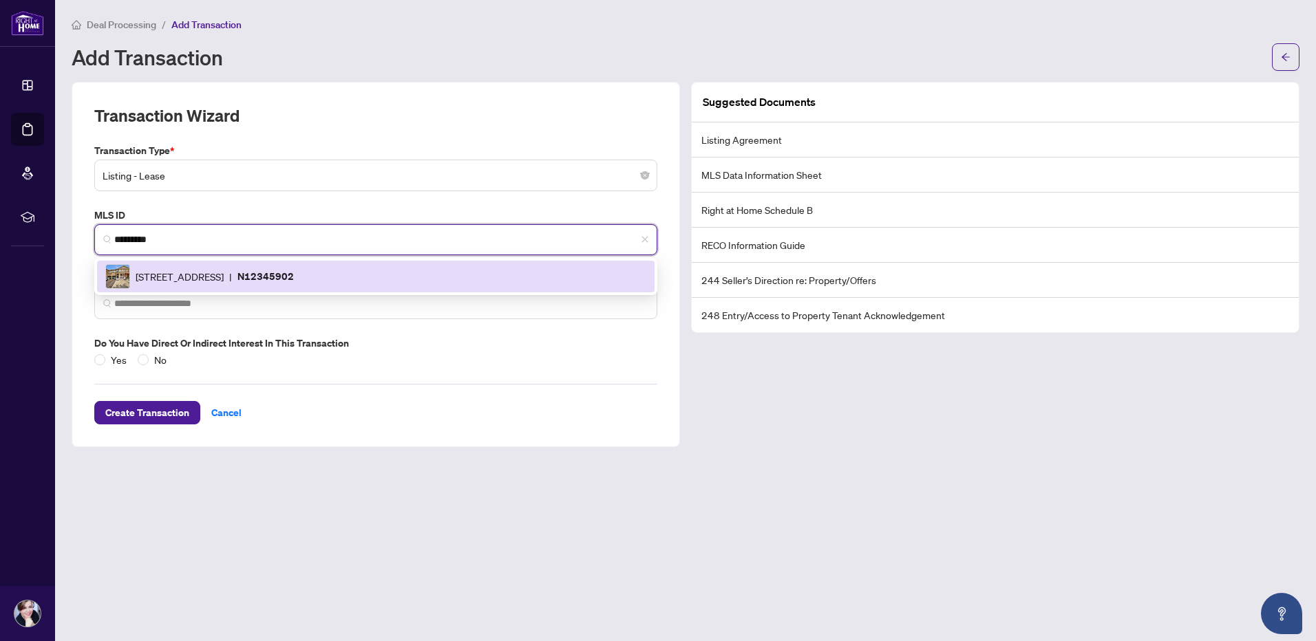
click at [197, 278] on span "72 Wildberry Cres, Vaughan, Ontario L4H 2C6, Canada" at bounding box center [180, 276] width 88 height 15
type input "**********"
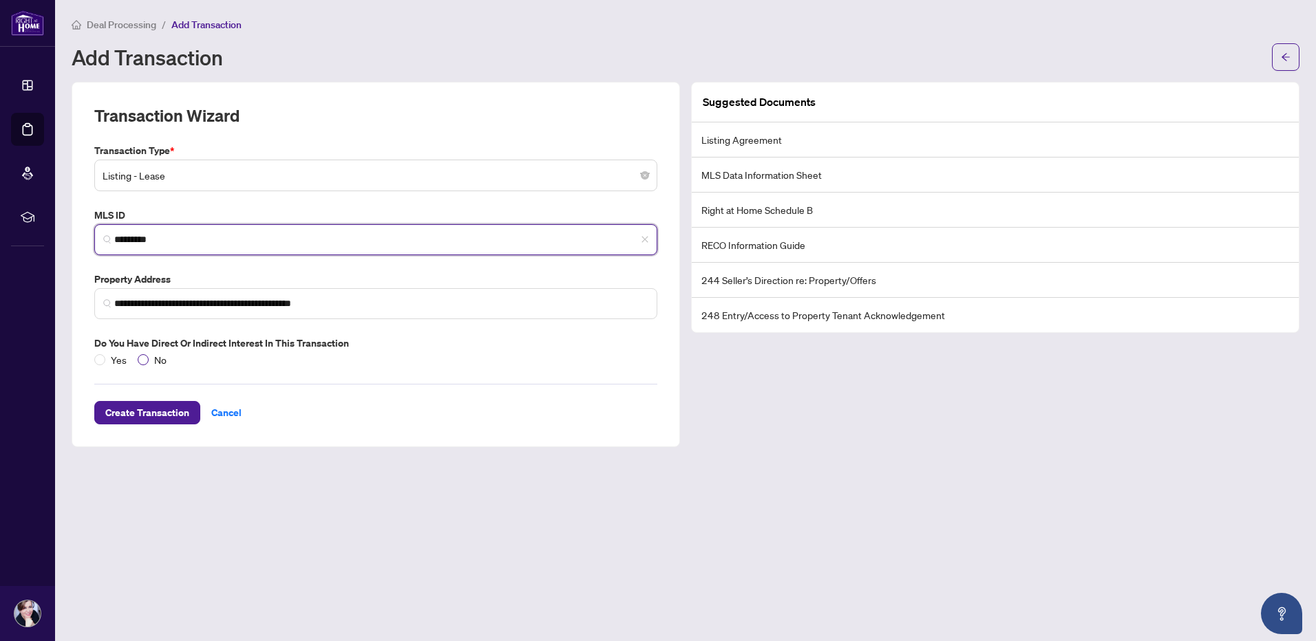
type input "*********"
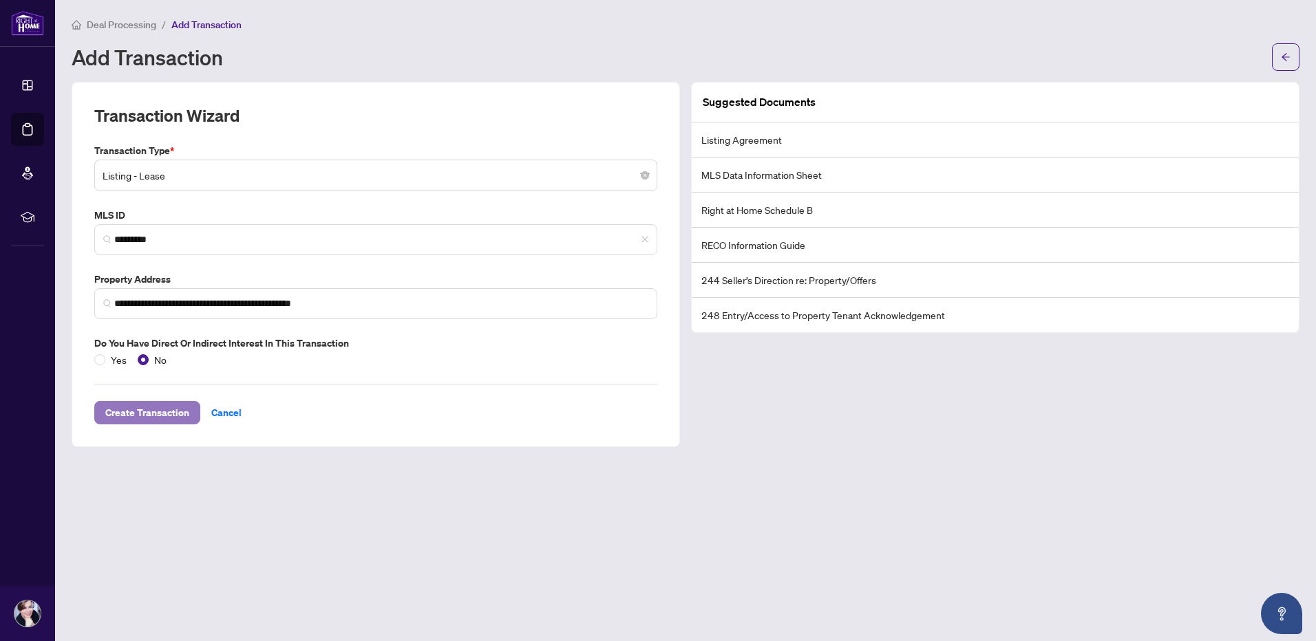
click at [151, 411] on span "Create Transaction" at bounding box center [147, 413] width 84 height 22
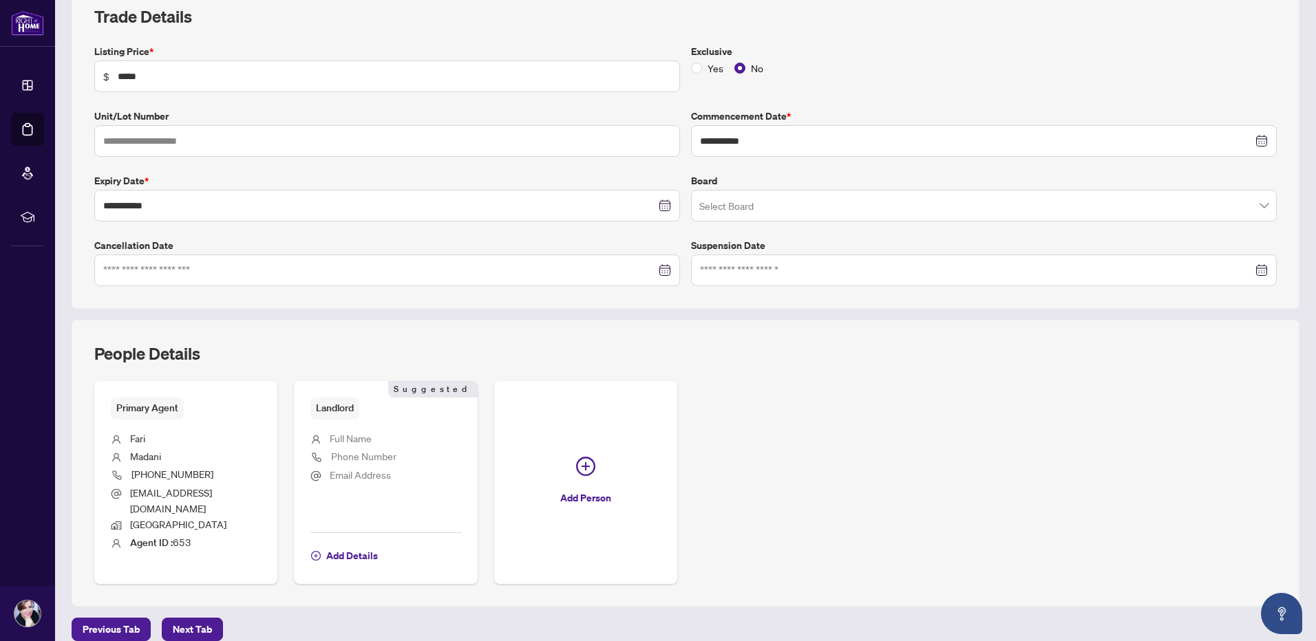
scroll to position [206, 0]
click at [342, 544] on span "Add Details" at bounding box center [352, 555] width 52 height 22
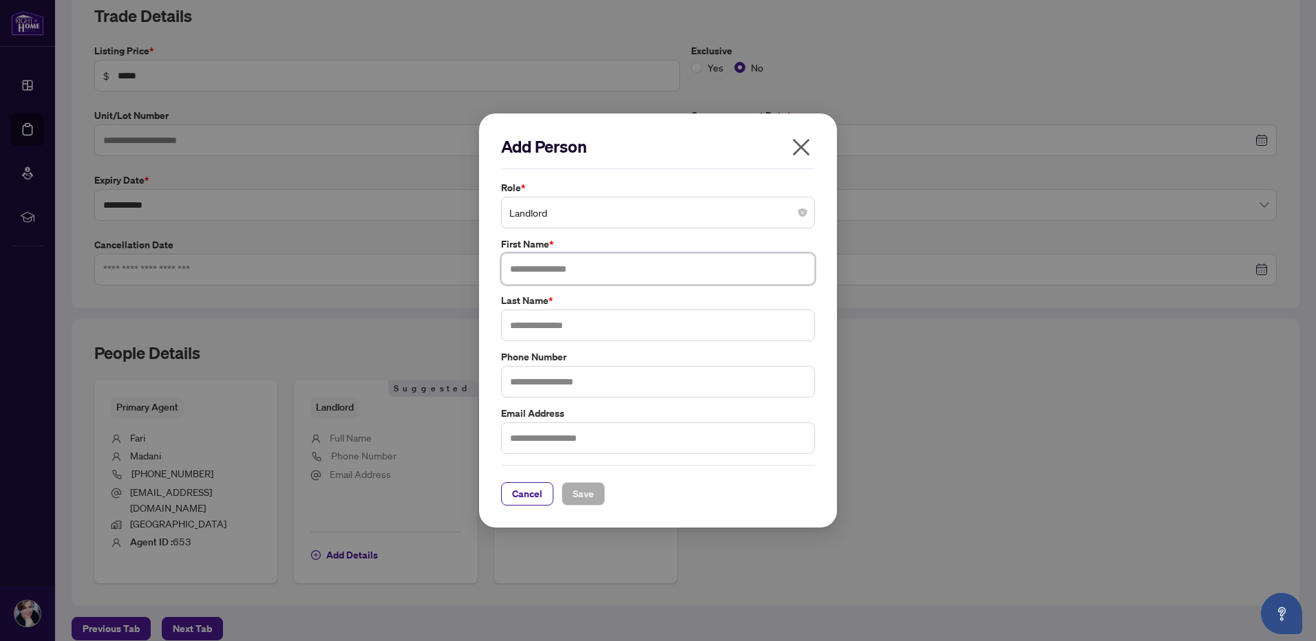
click at [532, 272] on input "text" at bounding box center [658, 269] width 314 height 32
type input "**********"
click at [513, 327] on input "text" at bounding box center [658, 326] width 314 height 32
type input "**********"
click at [575, 496] on span "Save" at bounding box center [582, 494] width 21 height 22
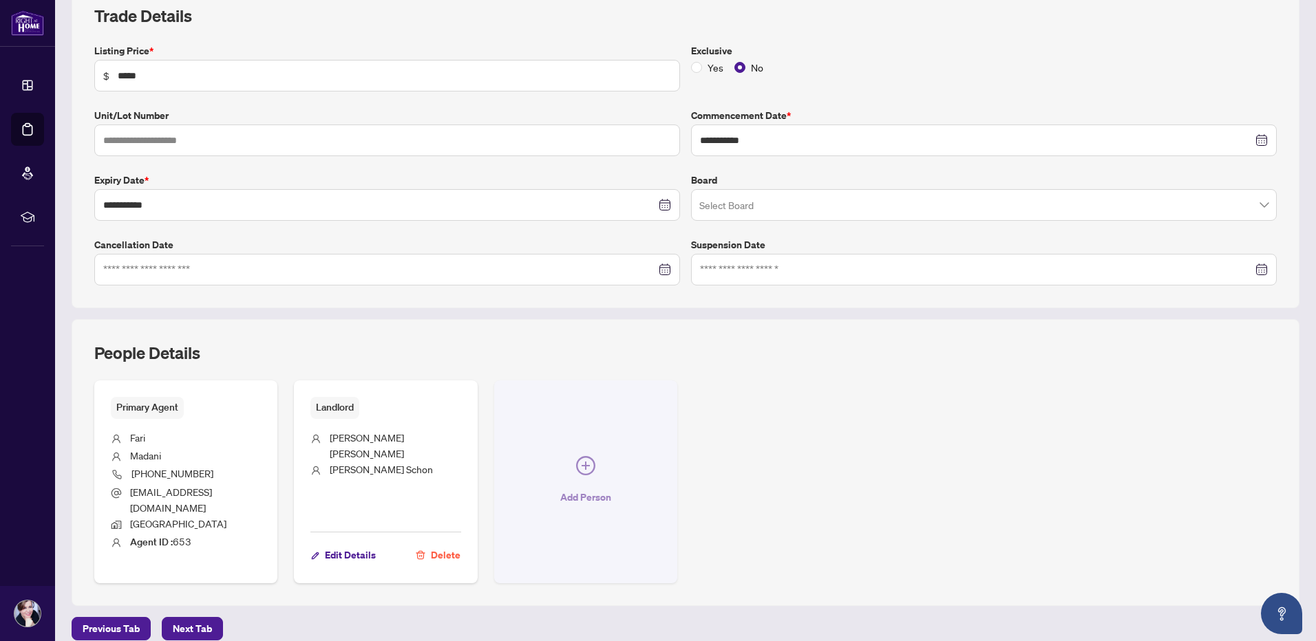
click at [583, 460] on icon "plus-circle" at bounding box center [585, 465] width 19 height 19
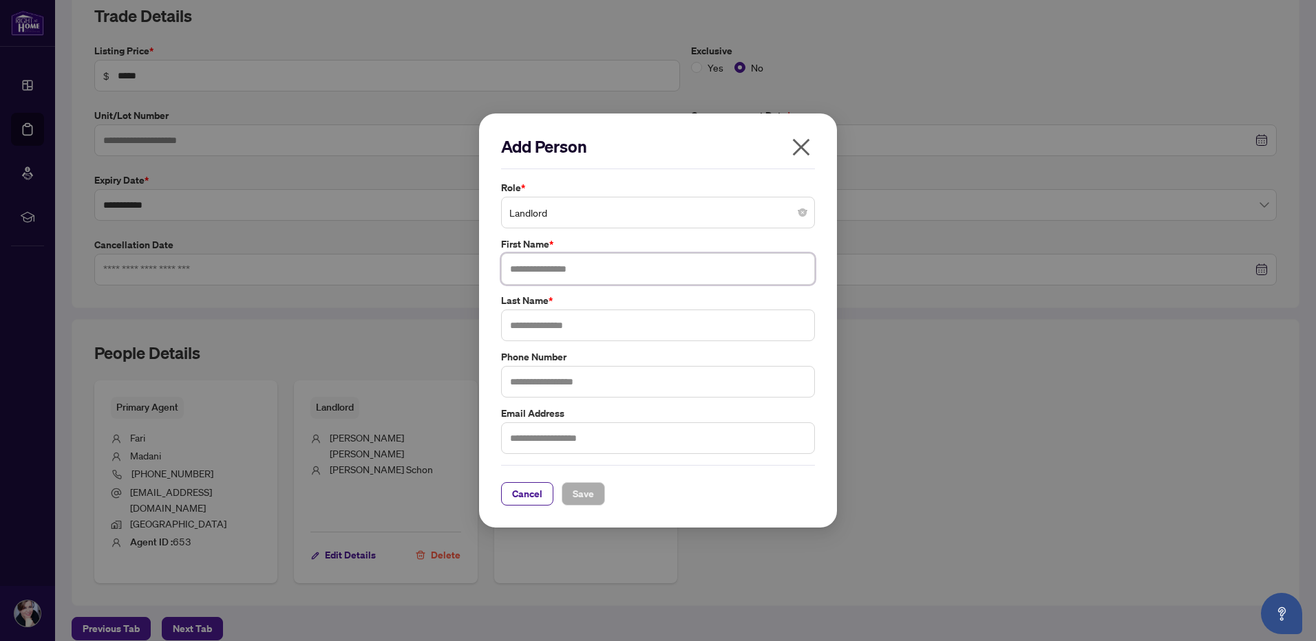
click at [522, 266] on input "text" at bounding box center [658, 269] width 314 height 32
type input "**********"
click at [522, 325] on input "text" at bounding box center [658, 326] width 314 height 32
type input "*****"
click at [583, 493] on span "Save" at bounding box center [582, 494] width 21 height 22
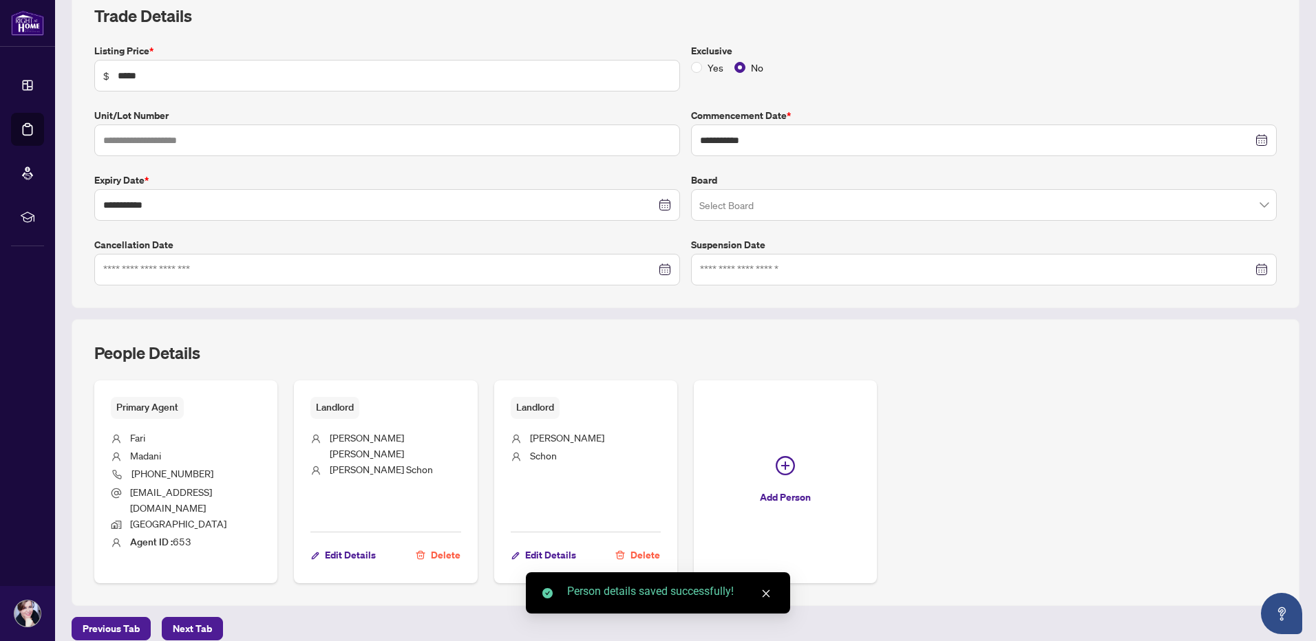
click at [977, 451] on div "Primary Agent Fari Madani 416-873-4663 fari.madani@gmail.com Richmond Hill Agen…" at bounding box center [685, 482] width 1182 height 203
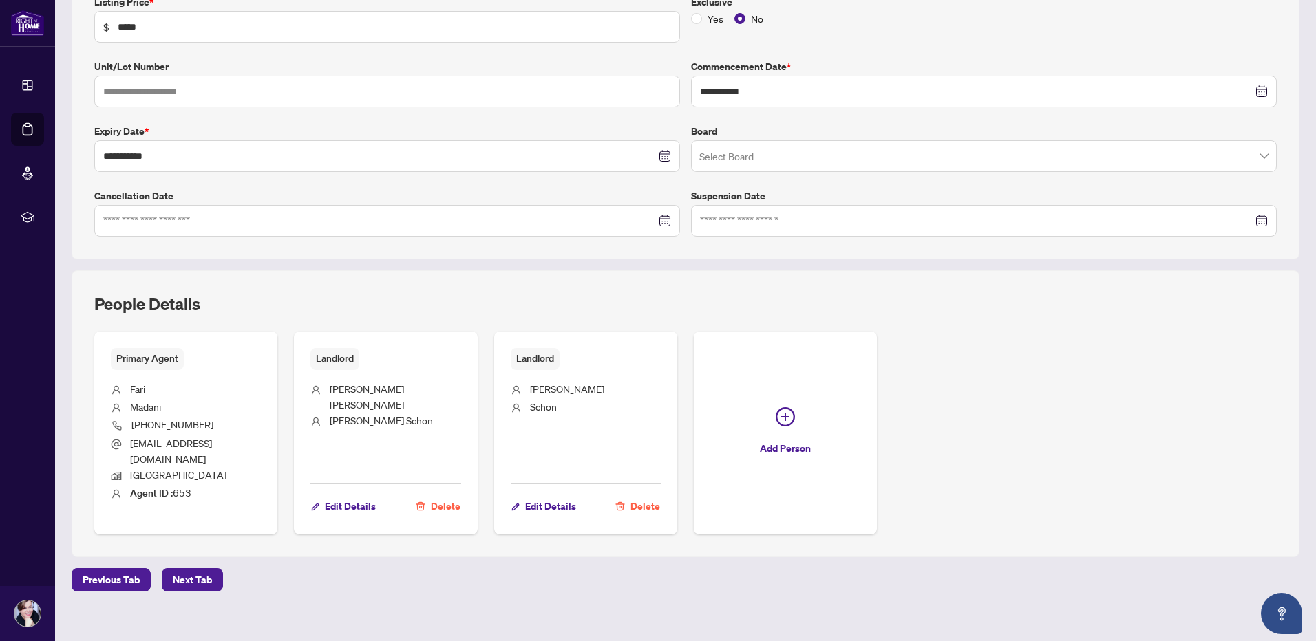
scroll to position [256, 0]
click at [192, 568] on span "Next Tab" at bounding box center [192, 579] width 39 height 22
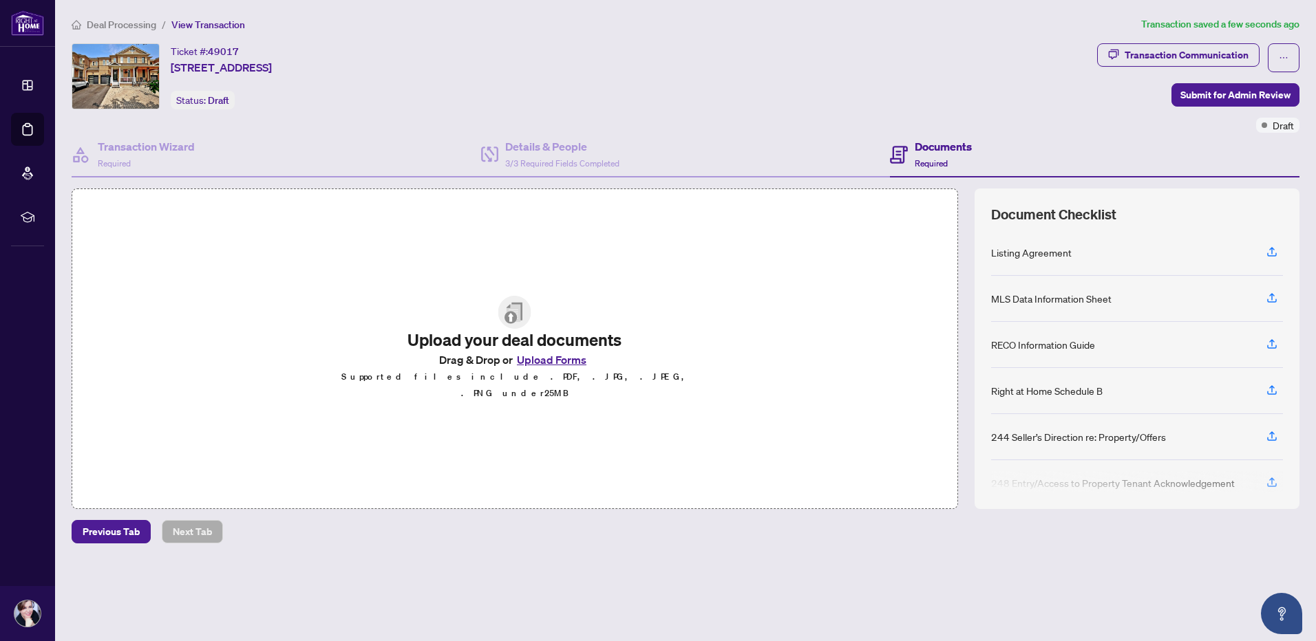
click at [527, 369] on button "Upload Forms" at bounding box center [552, 360] width 78 height 18
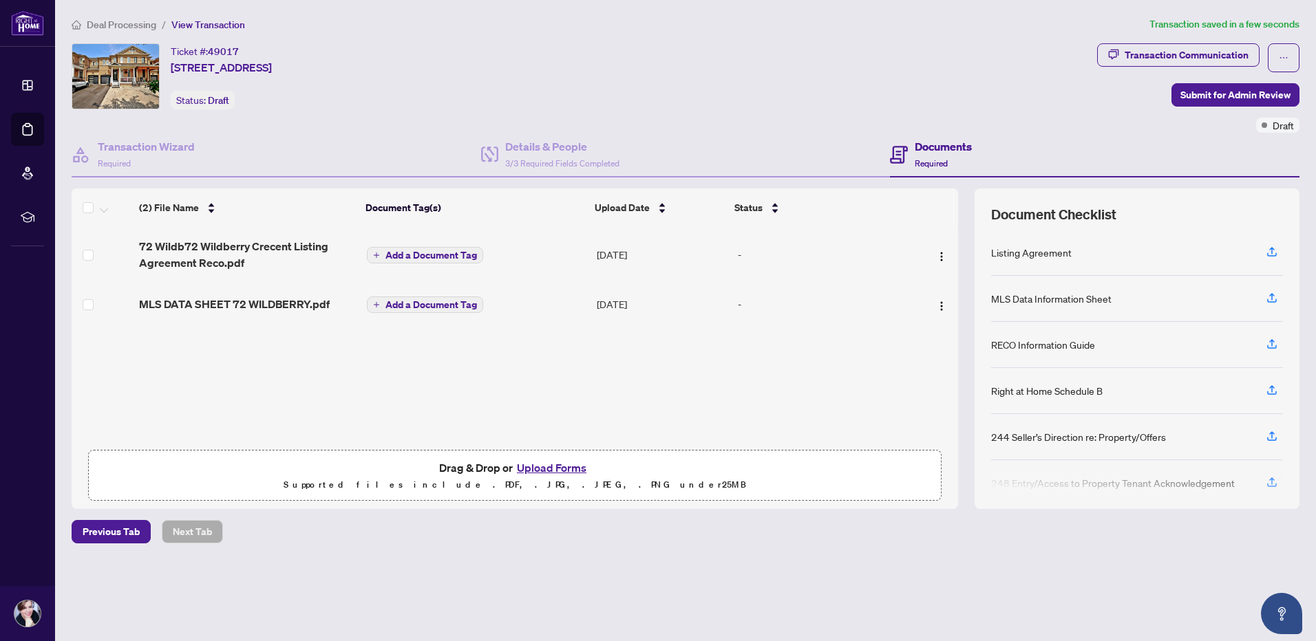
click at [530, 470] on button "Upload Forms" at bounding box center [552, 468] width 78 height 18
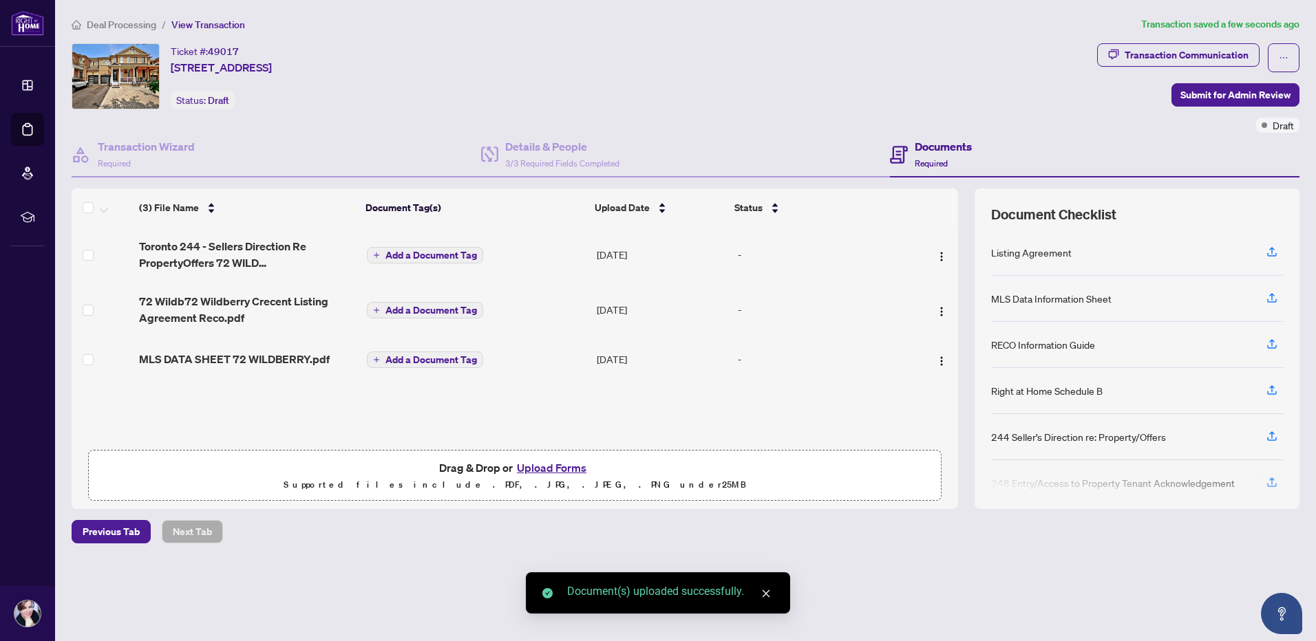
click at [828, 565] on div "Deal Processing / View Transaction Transaction saved a few seconds ago Ticket #…" at bounding box center [685, 304] width 1239 height 575
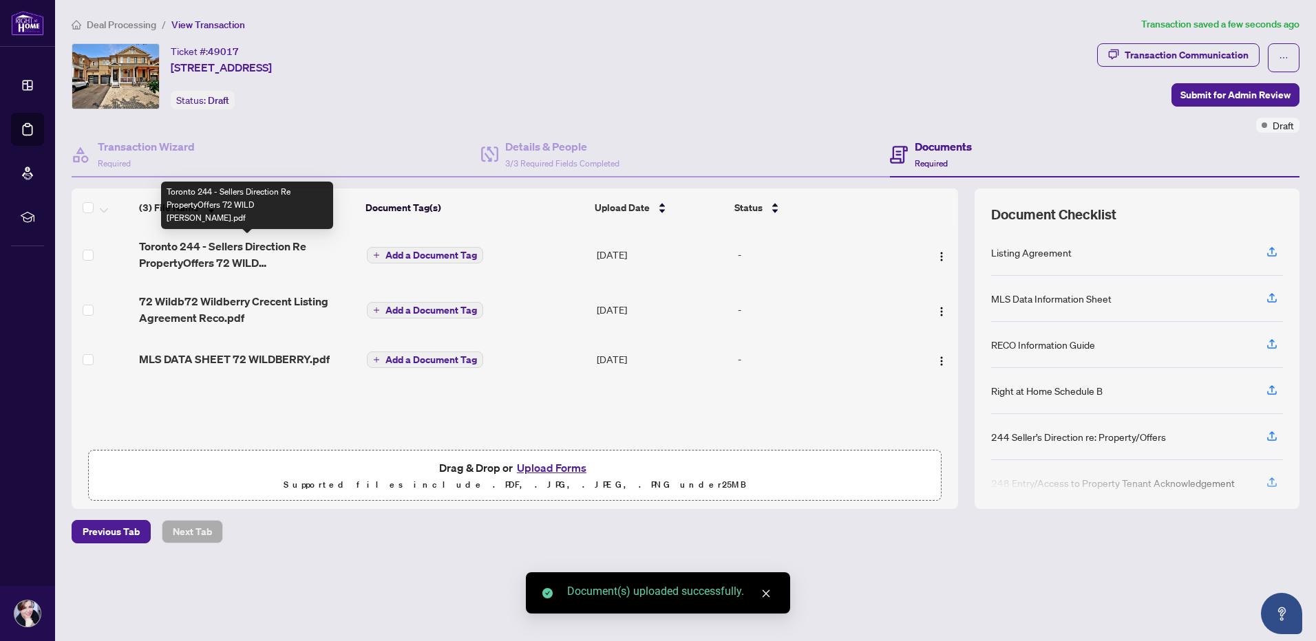
click at [178, 250] on span "Toronto 244 - Sellers Direction Re PropertyOffers 72 WILD BERRY.pdf" at bounding box center [247, 254] width 217 height 33
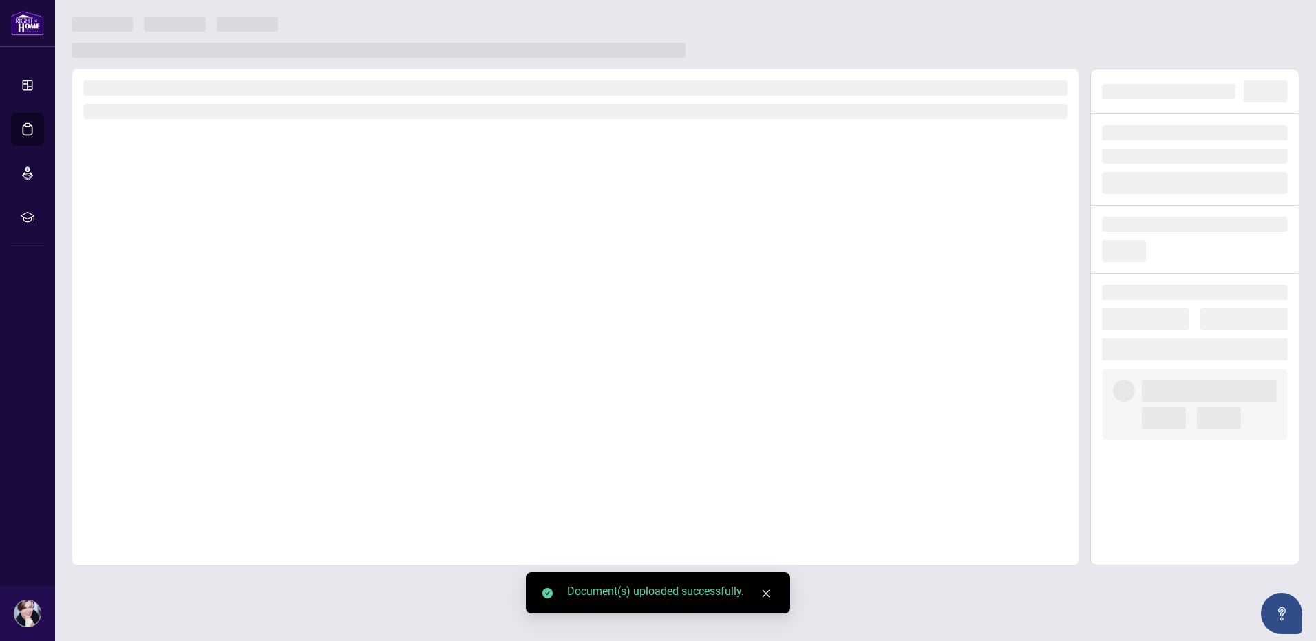
click at [178, 250] on div at bounding box center [575, 317] width 1007 height 497
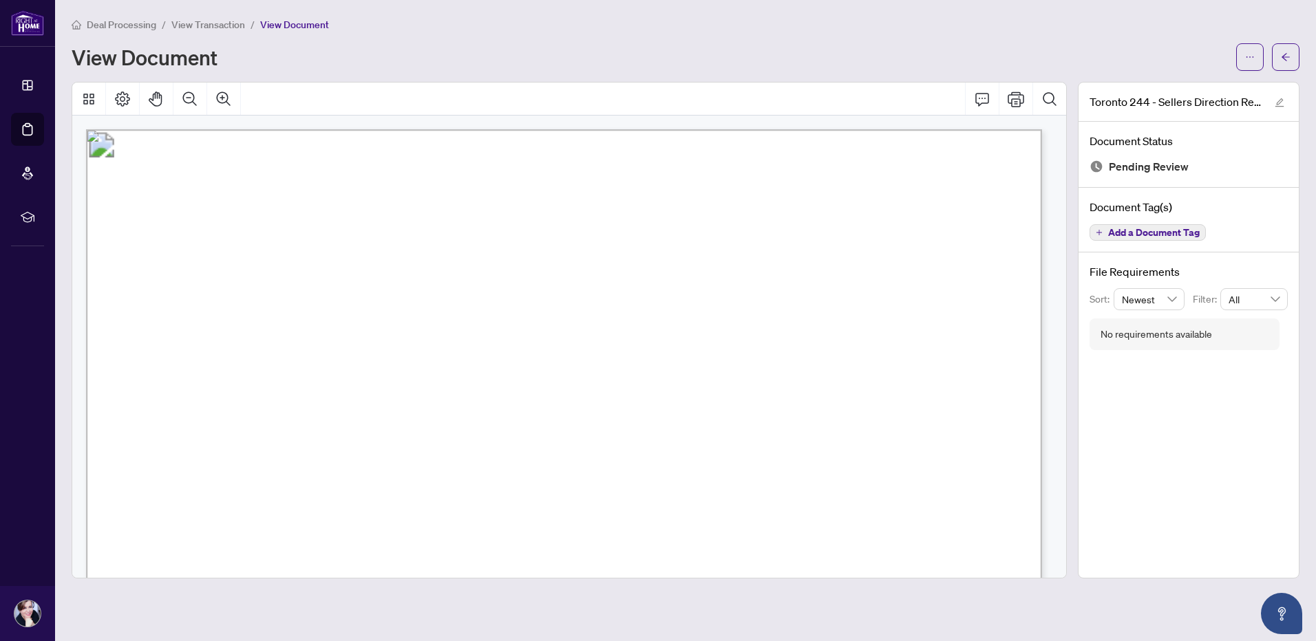
click at [879, 48] on div "View Document" at bounding box center [650, 57] width 1156 height 22
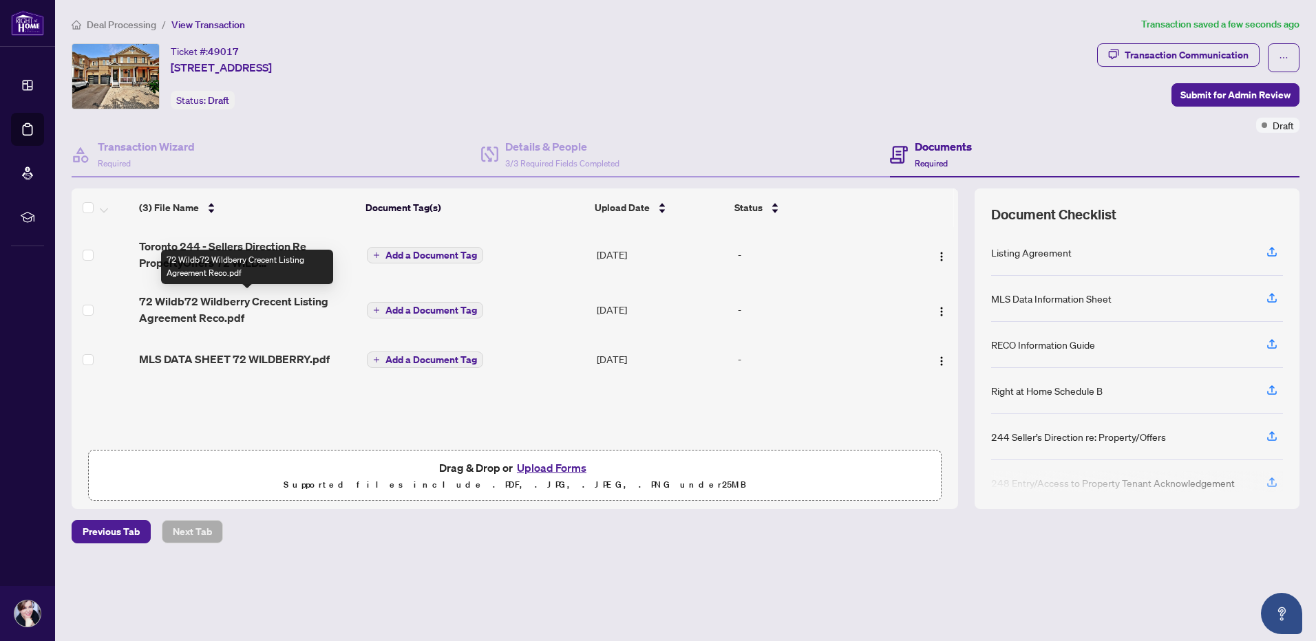
click at [197, 300] on span "72 Wildb72 Wildberry Crecent Listing Agreement Reco.pdf" at bounding box center [247, 309] width 217 height 33
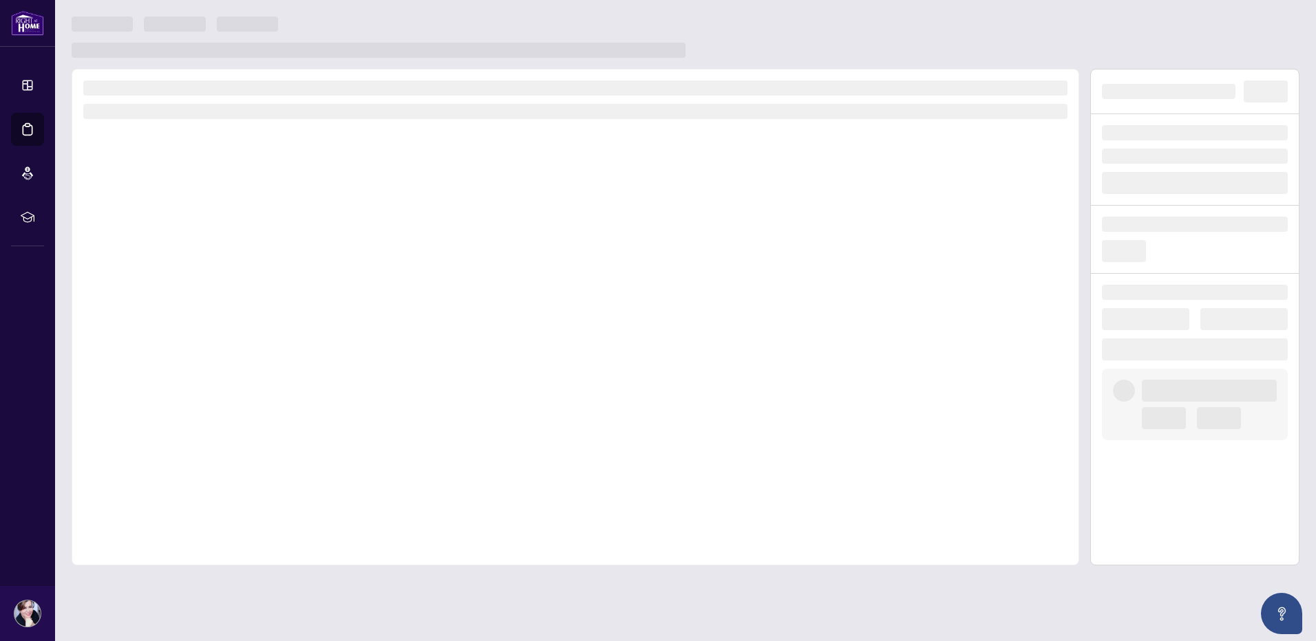
click at [197, 300] on div at bounding box center [575, 317] width 1007 height 497
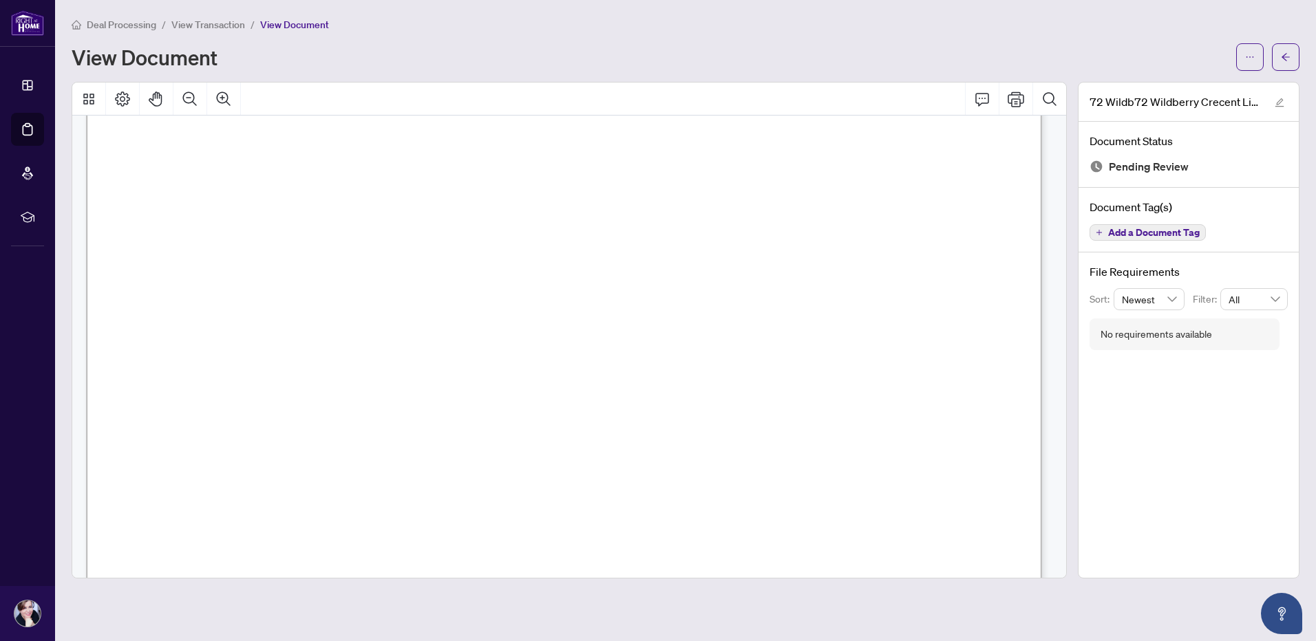
scroll to position [20609, 0]
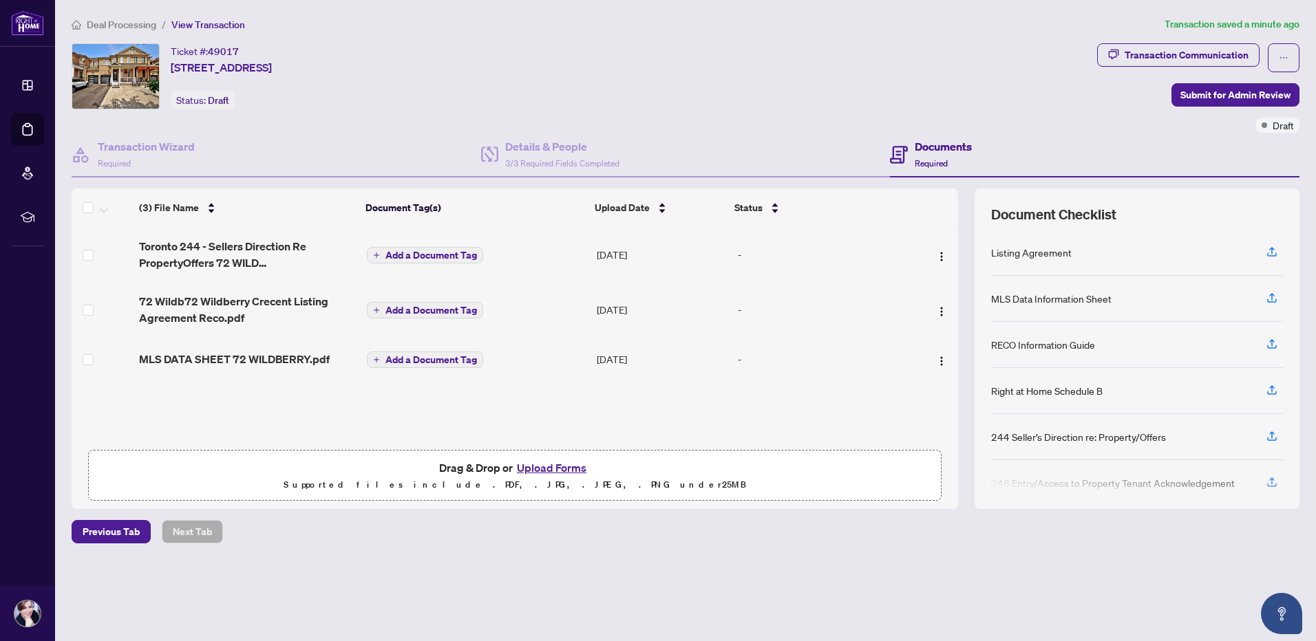
click at [1066, 105] on div "Ticket #: 49017 72 Wildberry Cres, Vaughan, Ontario L4H 2C6, Canada Status: Dra…" at bounding box center [582, 76] width 1020 height 66
click at [1192, 89] on span "Submit for Admin Review" at bounding box center [1235, 95] width 110 height 22
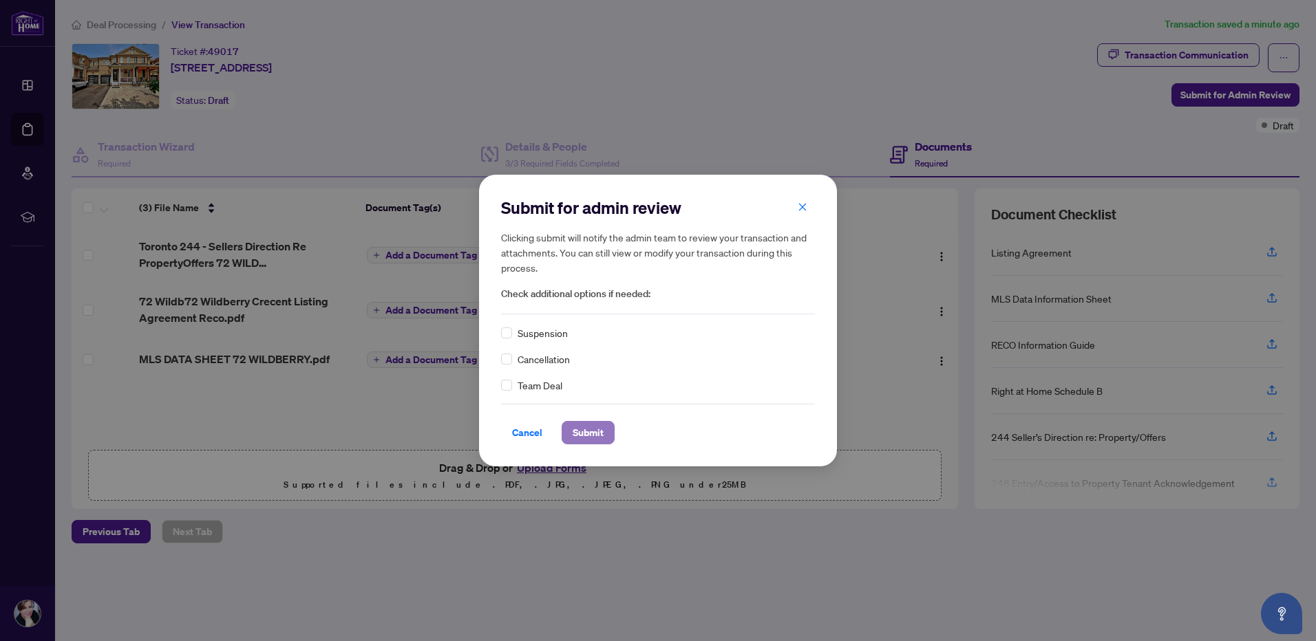
click at [581, 434] on span "Submit" at bounding box center [587, 433] width 31 height 22
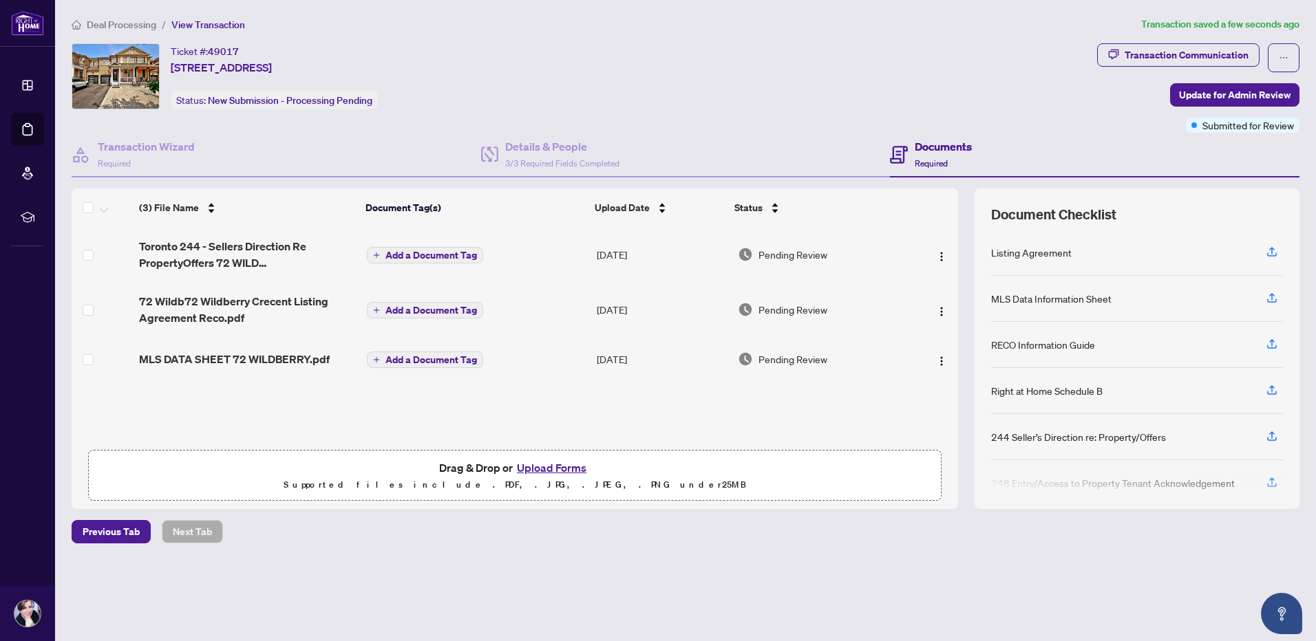
click at [662, 87] on body "Dashboard Deal Processing Mortgage Referrals rLearning Fari Madani fari.madani@…" at bounding box center [658, 320] width 1316 height 641
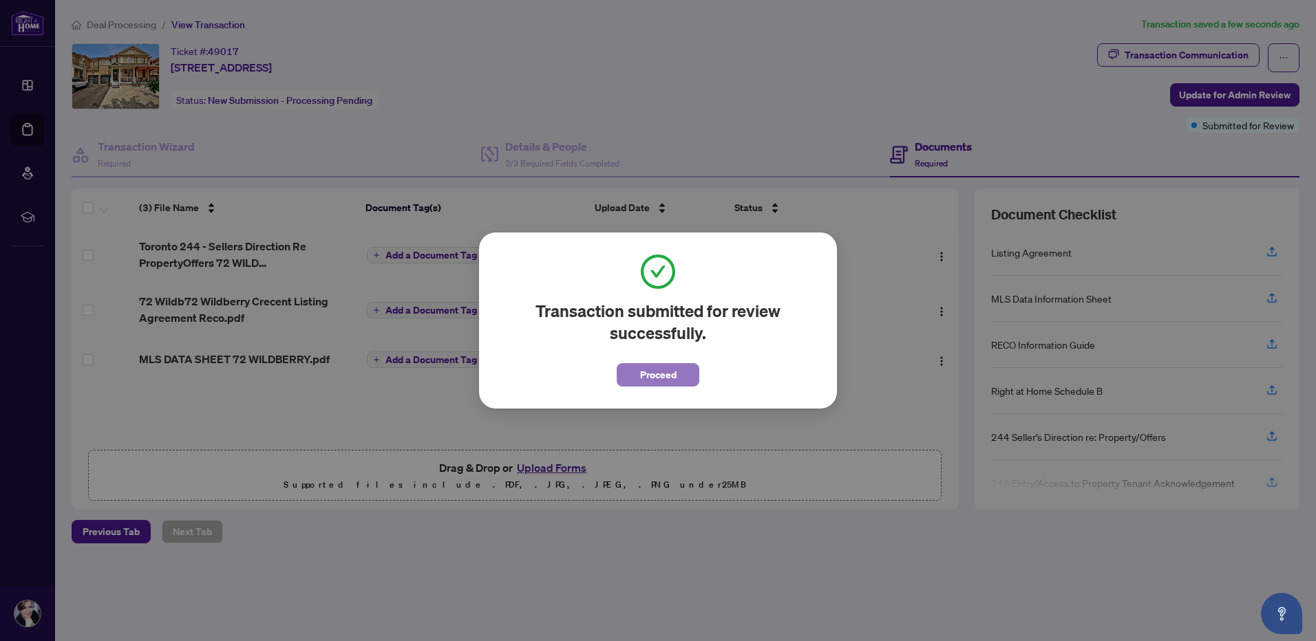
click at [648, 372] on span "Proceed" at bounding box center [658, 375] width 36 height 22
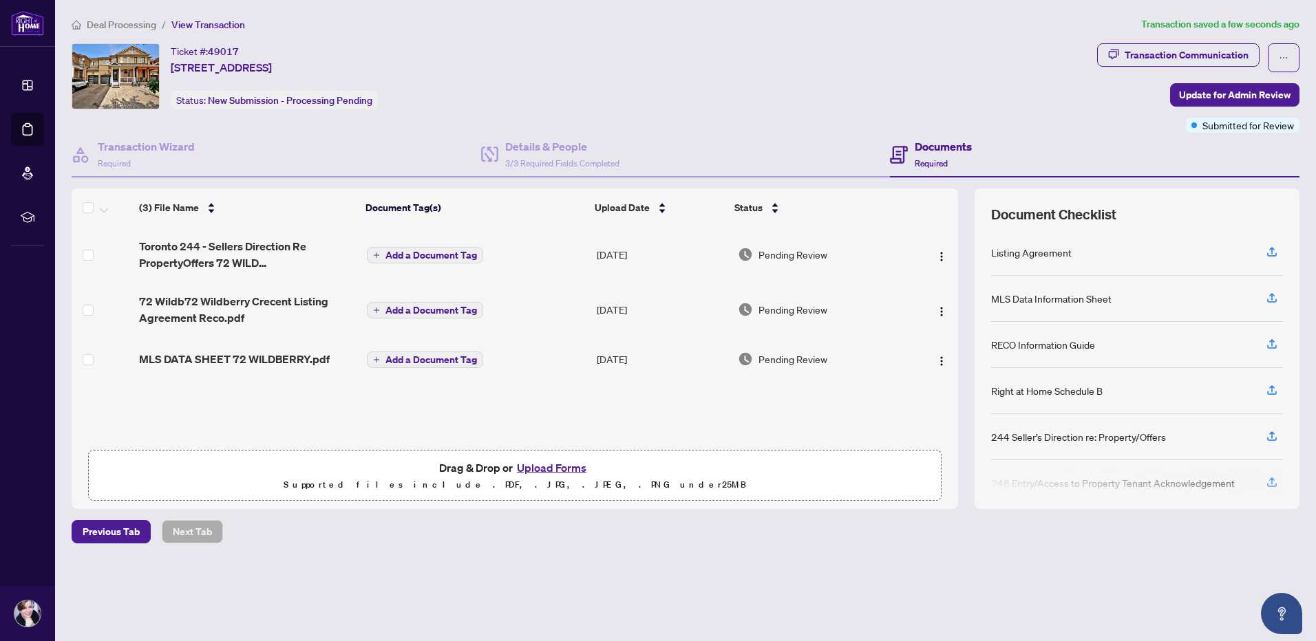
click at [738, 561] on div "Deal Processing / View Transaction Transaction saved a few seconds ago Ticket #…" at bounding box center [685, 304] width 1239 height 575
click at [683, 117] on div "Ticket #: 49017 72 Wildberry Cres, Vaughan, Ontario L4H 2C6, Canada Status: New…" at bounding box center [581, 87] width 1025 height 89
